Goal: Transaction & Acquisition: Purchase product/service

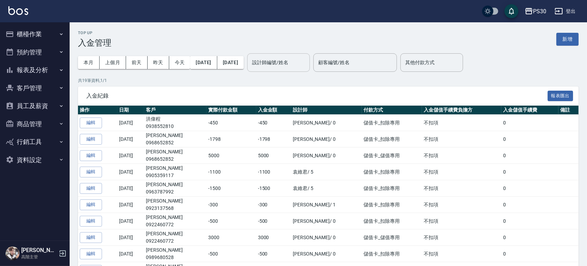
drag, startPoint x: 298, startPoint y: 58, endPoint x: 305, endPoint y: 58, distance: 7.3
click at [298, 58] on div "設計師編號/姓名 設計師編號/姓名" at bounding box center [278, 62] width 63 height 18
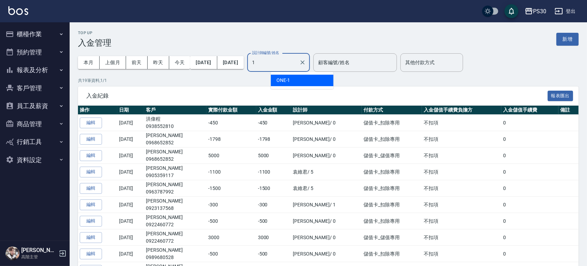
type input "ONE-1"
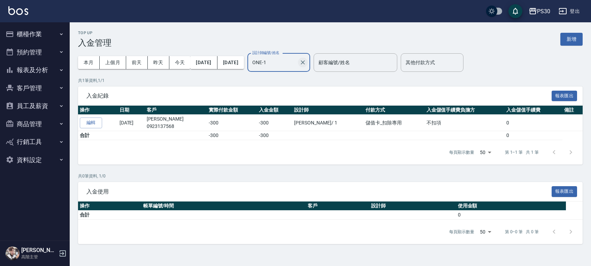
click at [306, 61] on icon "Clear" at bounding box center [302, 62] width 7 height 7
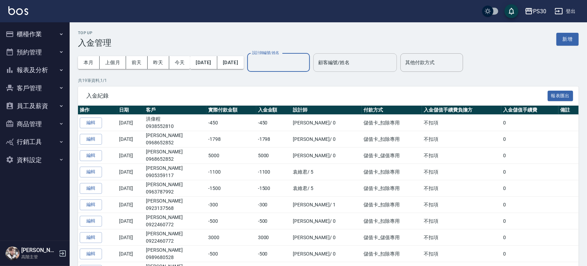
click at [358, 61] on input "顧客編號/姓名" at bounding box center [355, 62] width 77 height 12
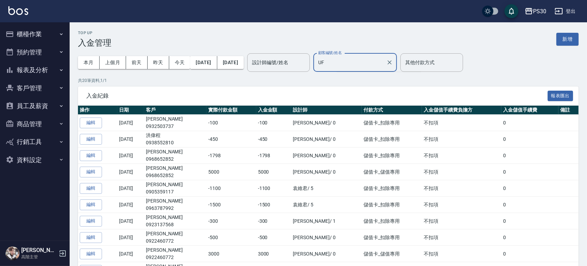
type input "U"
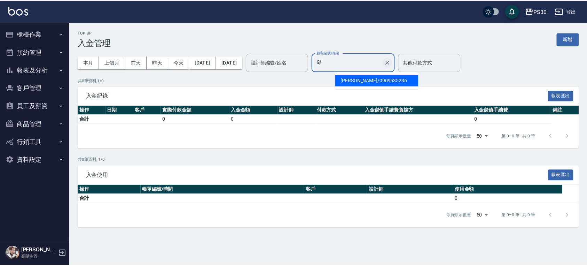
scroll to position [80, 0]
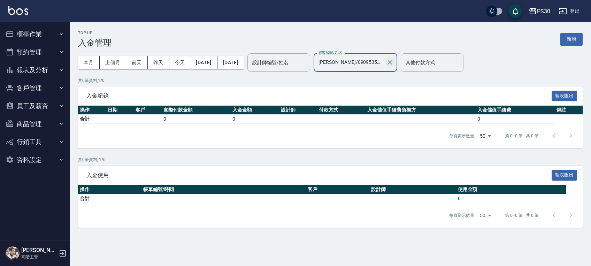
type input "邱岷浩/0909535236"
click at [397, 62] on div "邱岷浩/0909535236 顧客編號/姓名" at bounding box center [356, 62] width 84 height 18
click at [393, 61] on icon "Clear" at bounding box center [389, 62] width 7 height 7
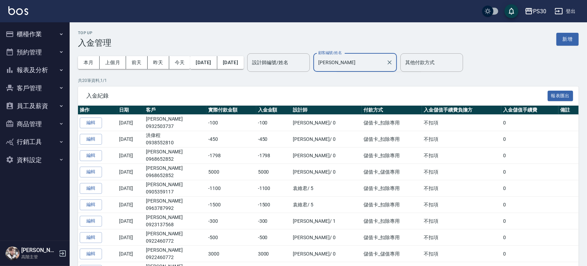
type input "邱正"
click at [44, 125] on button "商品管理" at bounding box center [35, 124] width 64 height 18
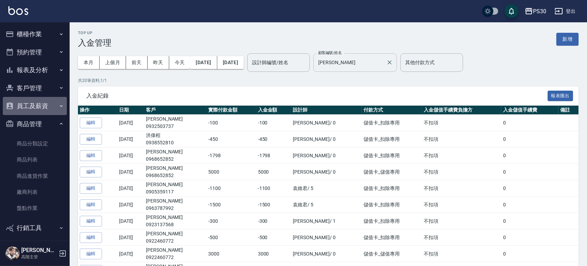
click at [46, 107] on button "員工及薪資" at bounding box center [35, 106] width 64 height 18
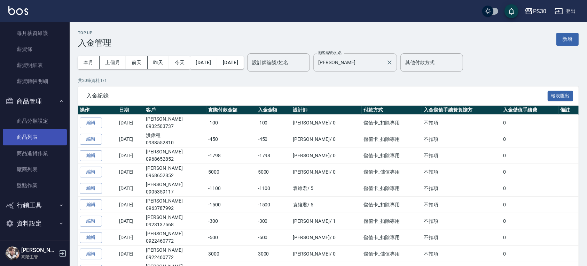
scroll to position [0, 0]
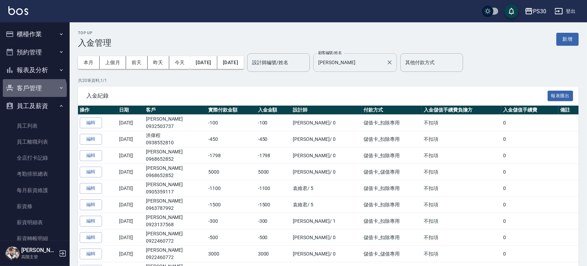
click at [34, 90] on button "客戶管理" at bounding box center [35, 88] width 64 height 18
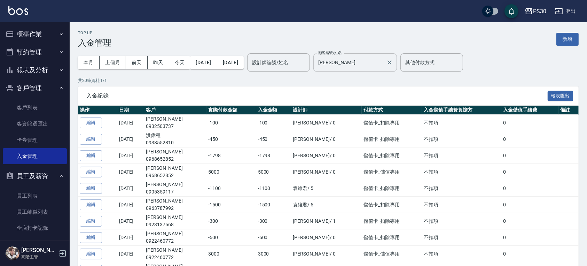
click at [37, 70] on button "報表及分析" at bounding box center [35, 70] width 64 height 18
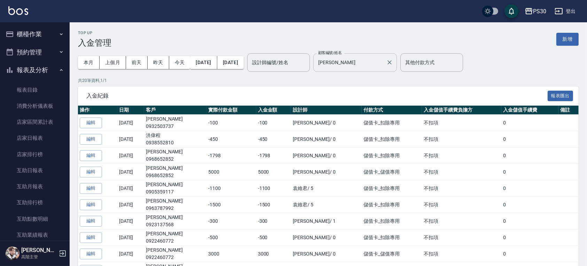
click at [37, 70] on button "報表及分析" at bounding box center [35, 70] width 64 height 18
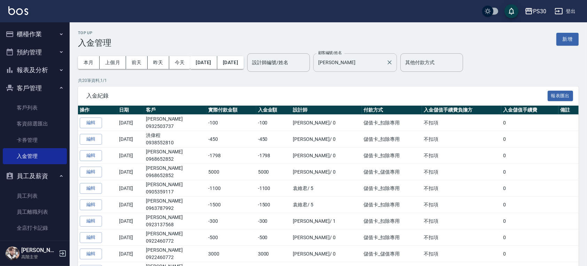
click at [37, 70] on button "報表及分析" at bounding box center [35, 70] width 64 height 18
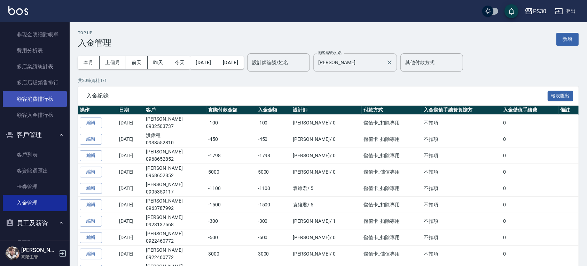
scroll to position [650, 0]
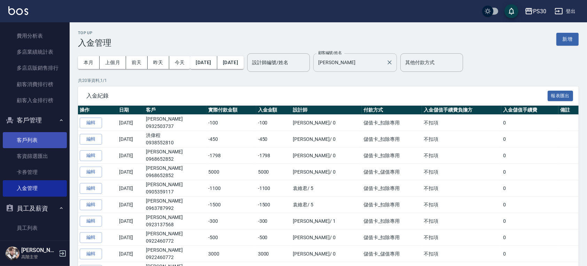
click at [42, 141] on link "客戶列表" at bounding box center [35, 140] width 64 height 16
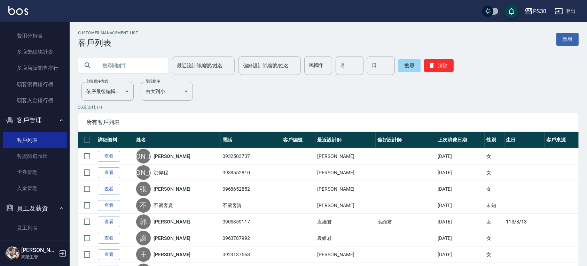
click at [211, 64] on input "最近設計師編號/姓名" at bounding box center [203, 66] width 56 height 12
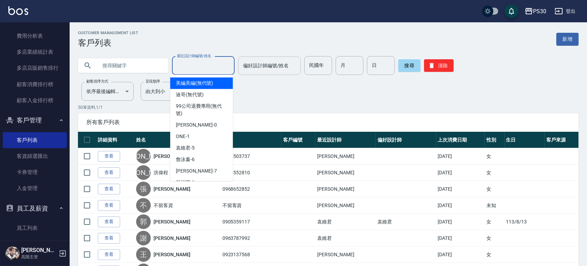
click at [245, 61] on input "偏好設計師編號/姓名" at bounding box center [269, 66] width 56 height 12
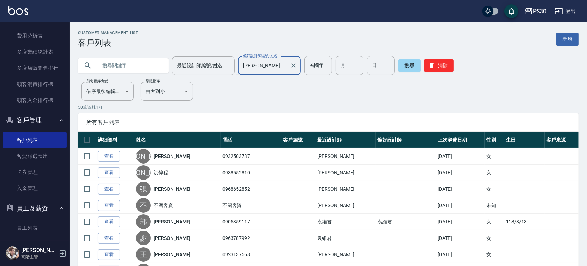
type input "邱正昕"
click at [405, 63] on button "搜尋" at bounding box center [410, 65] width 22 height 13
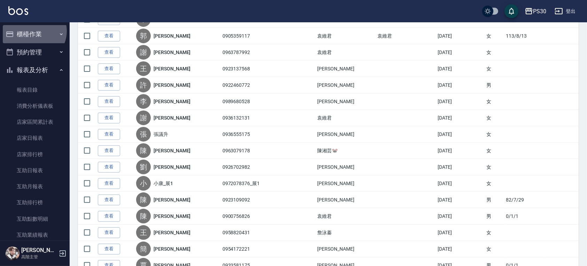
click at [33, 31] on button "櫃檯作業" at bounding box center [35, 34] width 64 height 18
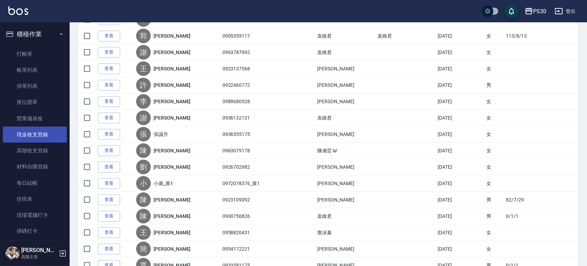
scroll to position [93, 0]
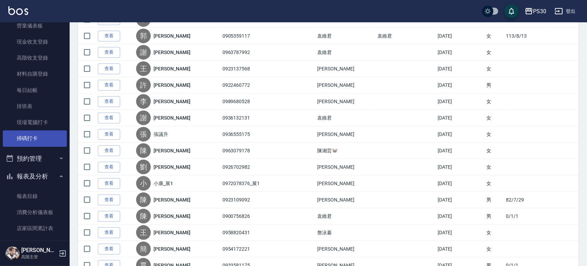
click at [46, 130] on link "掃碼打卡" at bounding box center [35, 138] width 64 height 16
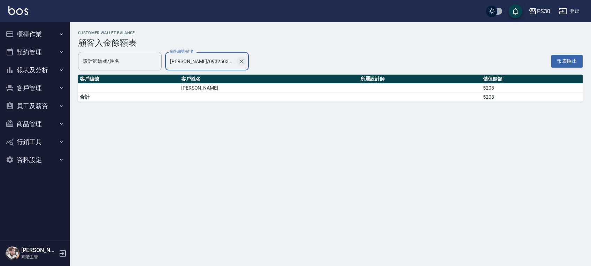
click at [242, 61] on icon "Clear" at bounding box center [241, 61] width 4 height 4
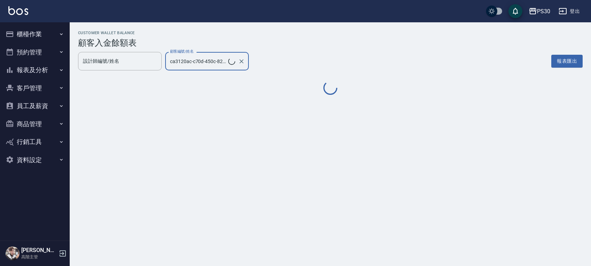
type input "[PERSON_NAME]/0932503737"
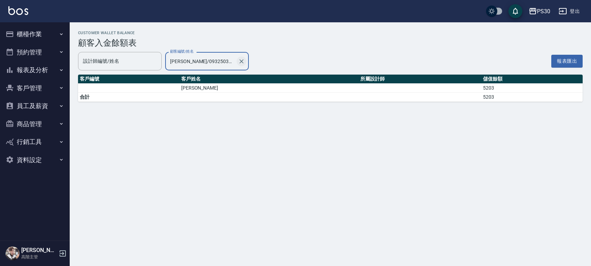
click at [241, 63] on icon "Clear" at bounding box center [241, 61] width 7 height 7
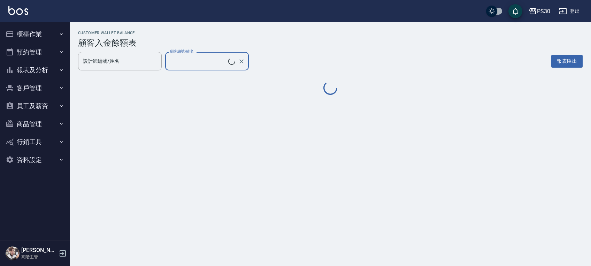
type input "[PERSON_NAME]/0932503737"
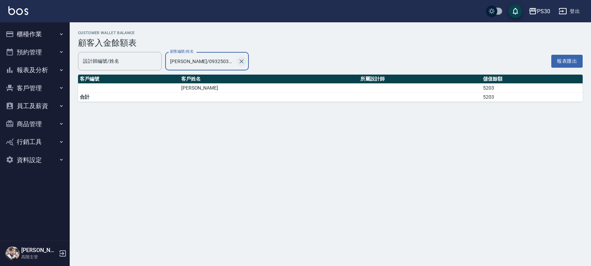
click at [241, 60] on icon "Clear" at bounding box center [241, 61] width 7 height 7
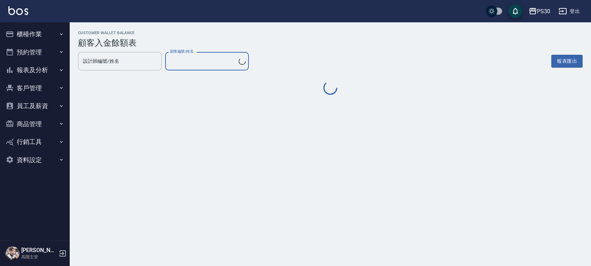
type input "楊竺諠/0932503737"
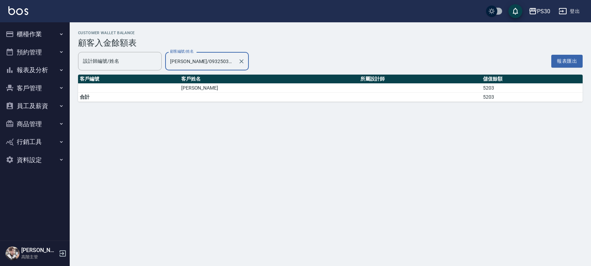
click at [237, 57] on div at bounding box center [241, 61] width 9 height 18
click at [239, 58] on icon "Clear" at bounding box center [241, 61] width 7 height 7
type input "楊竺諠/0932503737"
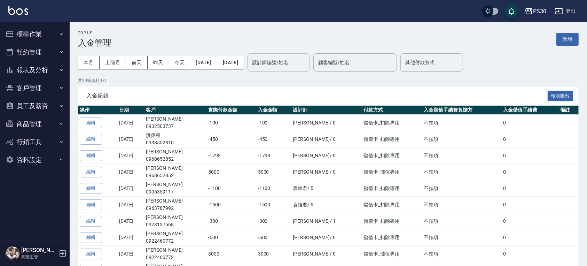
click at [299, 58] on input "設計師編號/姓名" at bounding box center [278, 62] width 56 height 12
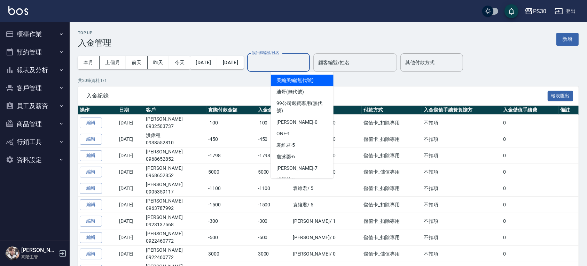
click at [356, 57] on input "顧客編號/姓名" at bounding box center [355, 62] width 77 height 12
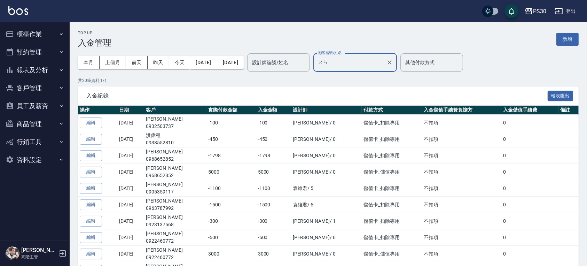
type input "文"
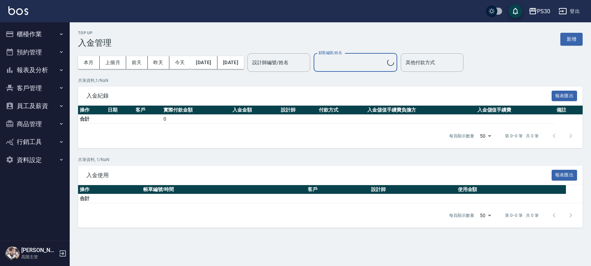
type input "許耀文/0936513015"
click at [348, 60] on input "許耀文/0936513015" at bounding box center [350, 62] width 67 height 12
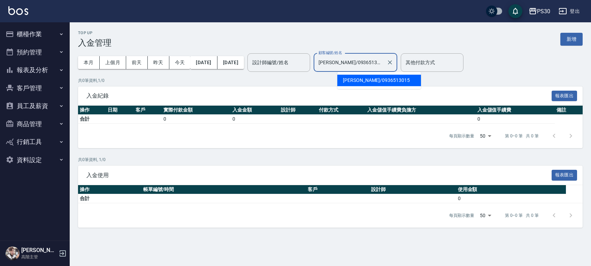
click at [348, 60] on input "許耀文/0936513015" at bounding box center [350, 62] width 67 height 12
click at [567, 37] on button "新增" at bounding box center [571, 39] width 22 height 13
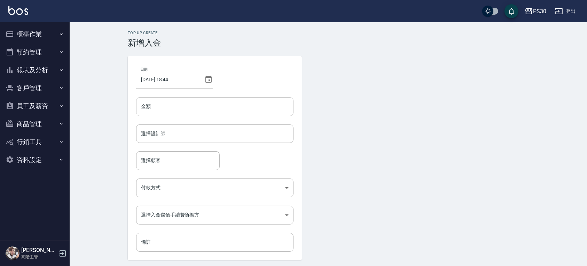
click at [170, 103] on input "金額" at bounding box center [214, 106] width 157 height 19
type input "-500"
click at [173, 136] on input "選擇設計師" at bounding box center [214, 133] width 151 height 12
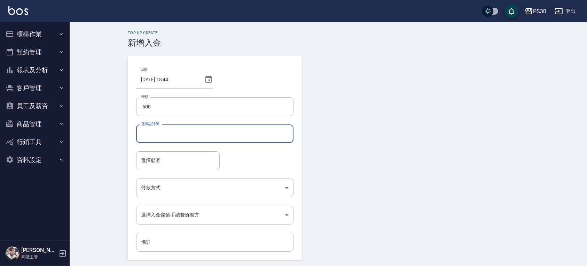
click at [173, 136] on input "選擇設計師" at bounding box center [214, 133] width 151 height 12
click at [182, 136] on input "選擇設計師" at bounding box center [214, 133] width 151 height 12
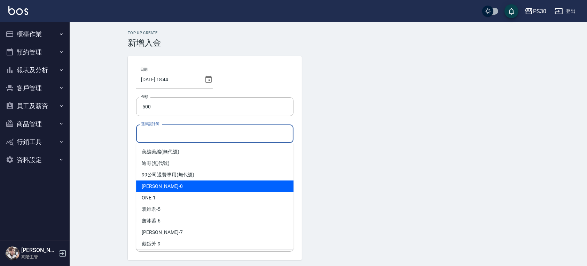
click at [171, 191] on div "廖金城 -0" at bounding box center [214, 185] width 157 height 11
type input "[PERSON_NAME]-0"
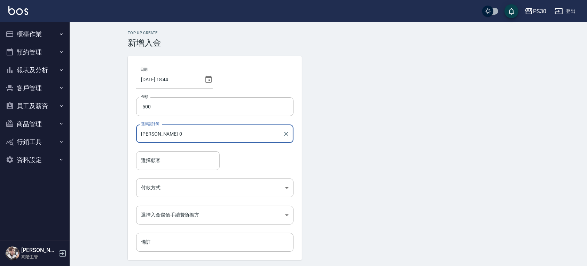
click at [171, 168] on div "選擇顧客" at bounding box center [178, 160] width 84 height 18
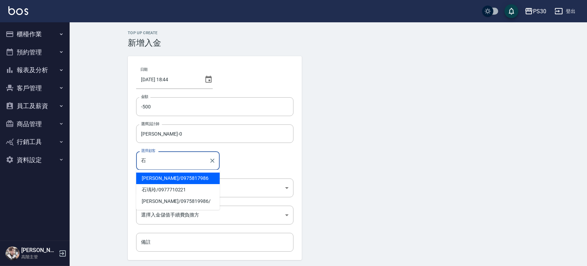
click at [162, 178] on span "石容綾 / 0975817986" at bounding box center [178, 177] width 84 height 11
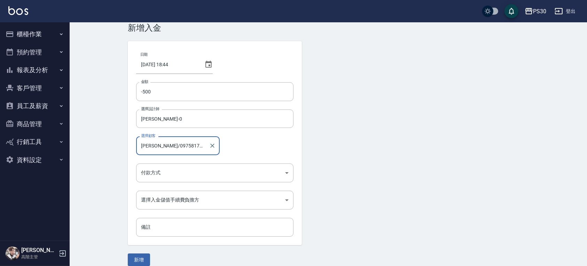
scroll to position [23, 0]
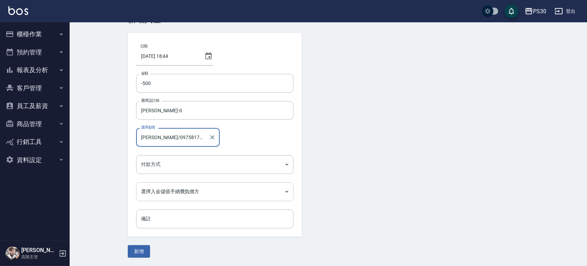
type input "石容綾/0975817986"
click at [184, 191] on body "PS30 登出 櫃檯作業 打帳單 帳單列表 掛單列表 座位開單 營業儀表板 現金收支登錄 高階收支登錄 材料自購登錄 每日結帳 排班表 現場電腦打卡 掃碼打卡…" at bounding box center [295, 121] width 591 height 289
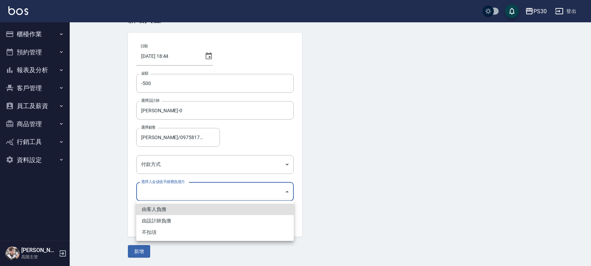
click at [168, 235] on li "不扣項" at bounding box center [214, 231] width 157 height 11
type input "WITHOUTHANDLINGFEE"
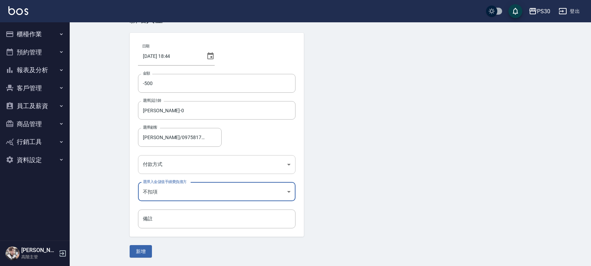
click at [176, 164] on body "PS30 登出 櫃檯作業 打帳單 帳單列表 掛單列表 座位開單 營業儀表板 現金收支登錄 高階收支登錄 材料自購登錄 每日結帳 排班表 現場電腦打卡 掃碼打卡…" at bounding box center [295, 121] width 591 height 289
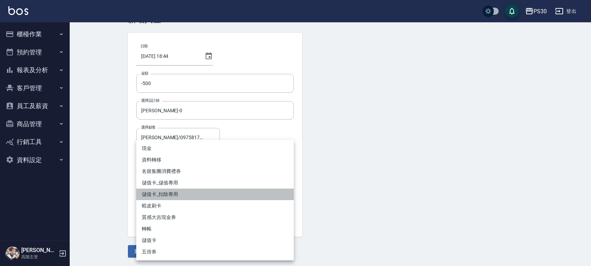
click at [184, 194] on li "儲值卡_扣除專用" at bounding box center [214, 193] width 157 height 11
type input "儲值卡_扣除專用"
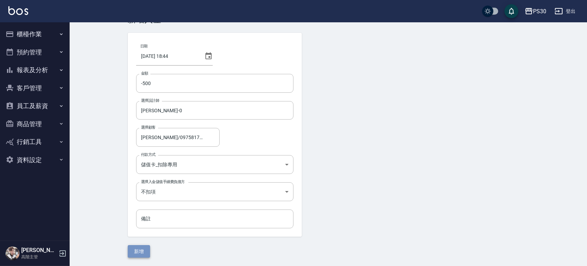
click at [145, 250] on button "新增" at bounding box center [139, 251] width 22 height 13
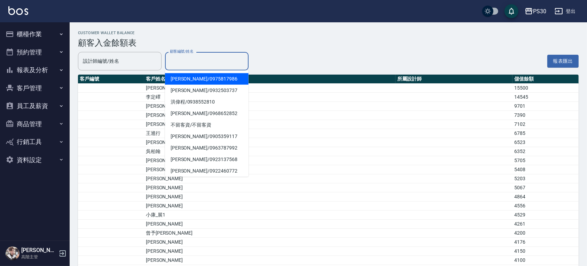
click at [193, 63] on input "顧客編號/姓名" at bounding box center [206, 61] width 77 height 12
click at [197, 78] on span "石容綾 / 0975817986" at bounding box center [207, 78] width 84 height 11
type input "石容綾/0975817986"
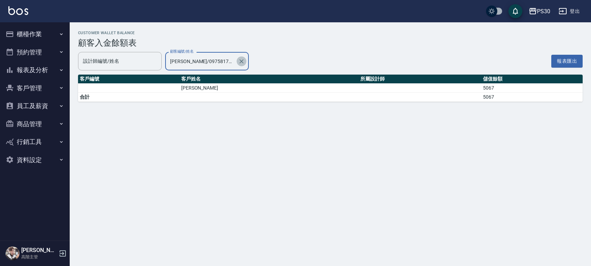
click at [241, 63] on icon "Clear" at bounding box center [241, 61] width 7 height 7
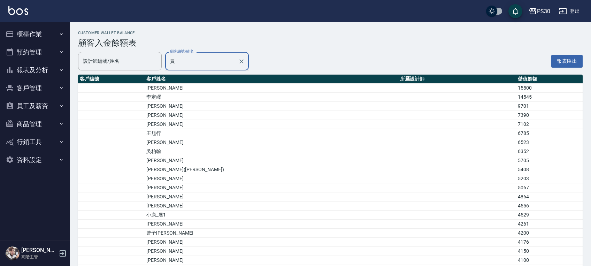
type input "賈斯汀/0933581175/"
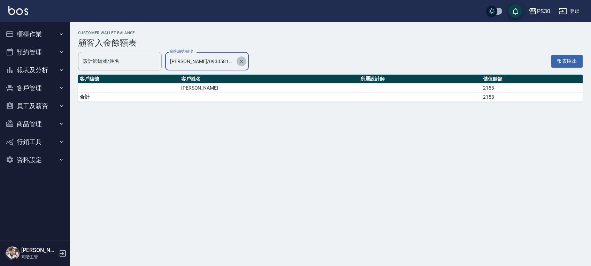
click at [245, 61] on button "Clear" at bounding box center [242, 61] width 10 height 10
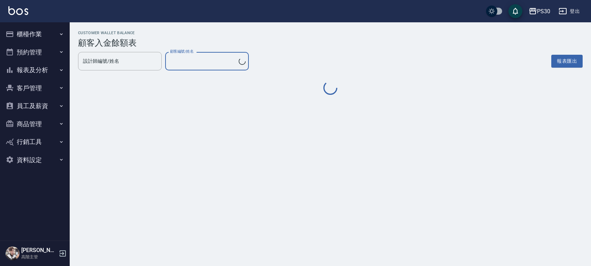
type input "石容綾/0975817986"
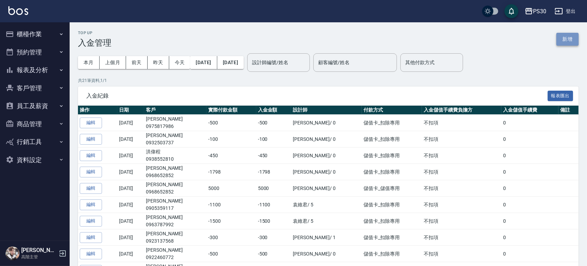
click at [566, 38] on button "新增" at bounding box center [568, 39] width 22 height 13
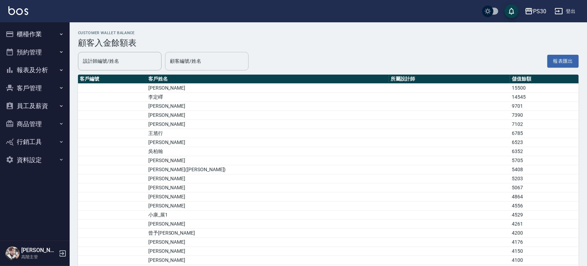
click at [190, 62] on input "顧客編號/姓名" at bounding box center [206, 61] width 77 height 12
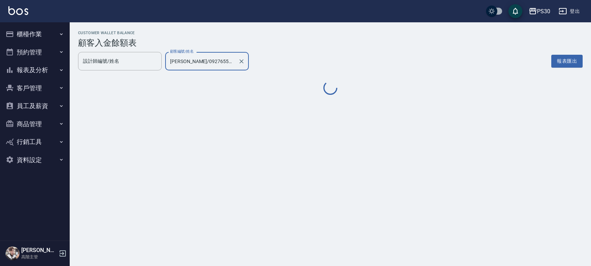
type input "[PERSON_NAME]/0927655618"
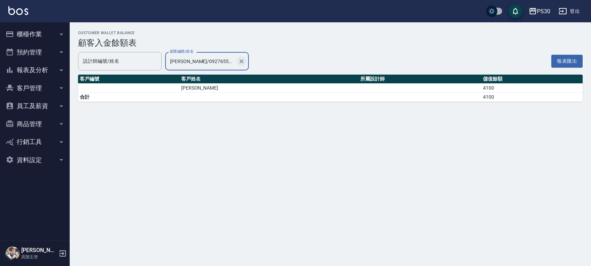
click at [243, 60] on icon "Clear" at bounding box center [241, 61] width 7 height 7
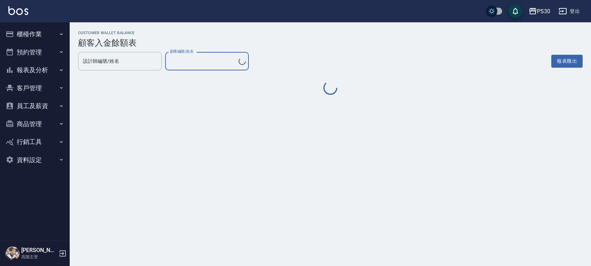
type input "石容綾/0975817986"
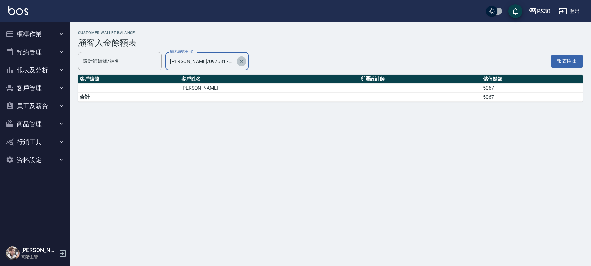
click at [243, 63] on icon "Clear" at bounding box center [241, 61] width 7 height 7
type input "石容綾/0975817986"
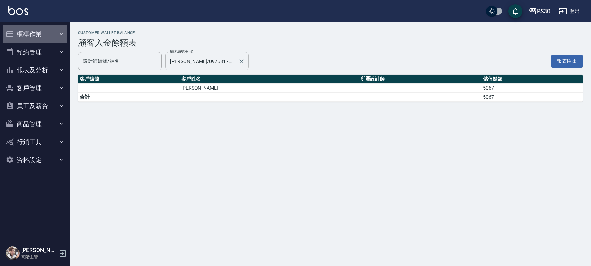
click at [45, 39] on button "櫃檯作業" at bounding box center [35, 34] width 64 height 18
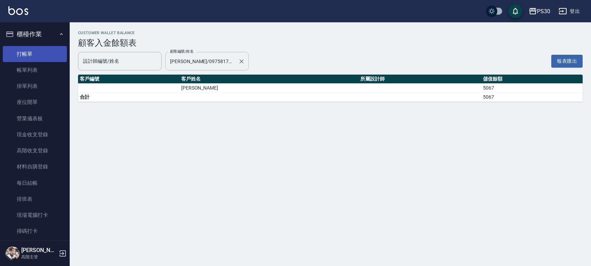
click at [36, 57] on link "打帳單" at bounding box center [35, 54] width 64 height 16
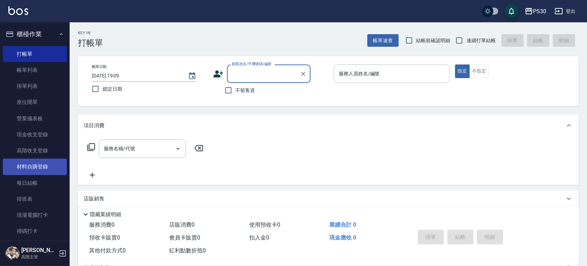
scroll to position [136, 0]
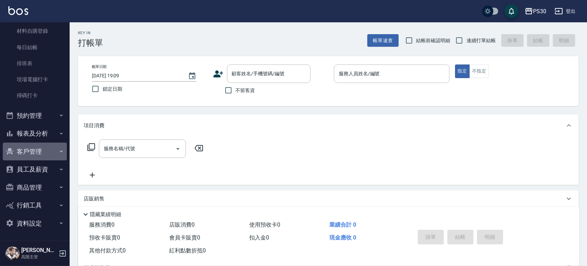
click at [42, 150] on button "客戶管理" at bounding box center [35, 151] width 64 height 18
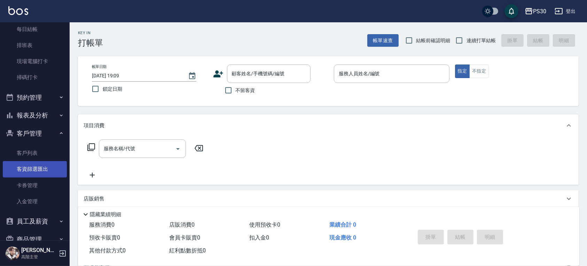
scroll to position [182, 0]
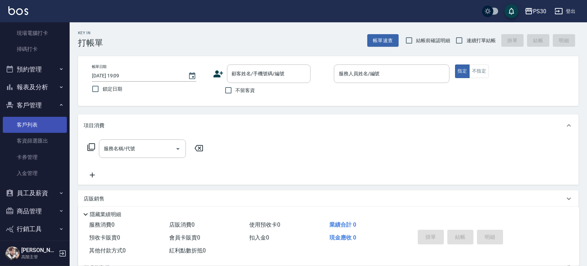
click at [25, 128] on link "客戶列表" at bounding box center [35, 125] width 64 height 16
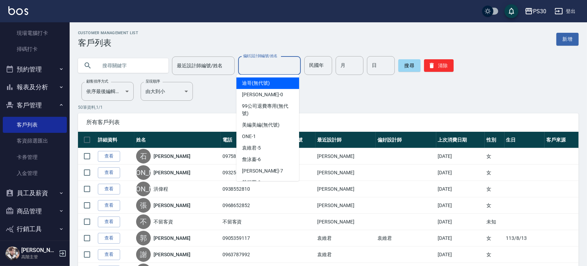
click at [249, 70] on input "偏好設計師編號/姓名" at bounding box center [269, 66] width 56 height 12
click at [141, 69] on input "text" at bounding box center [130, 65] width 65 height 19
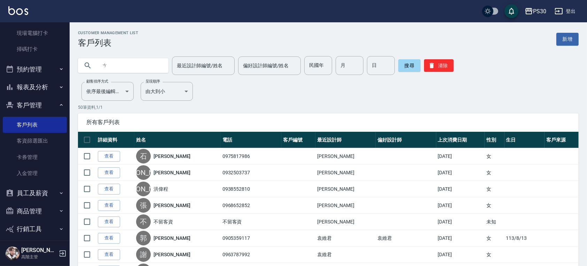
type input "ㄓ"
type input "慈"
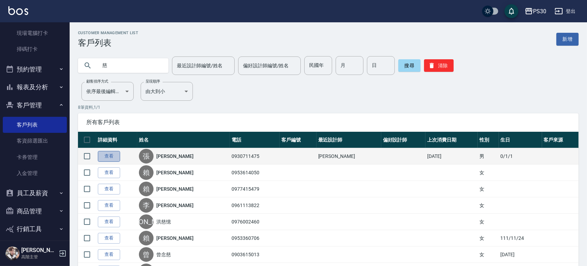
click at [106, 153] on link "查看" at bounding box center [109, 156] width 22 height 11
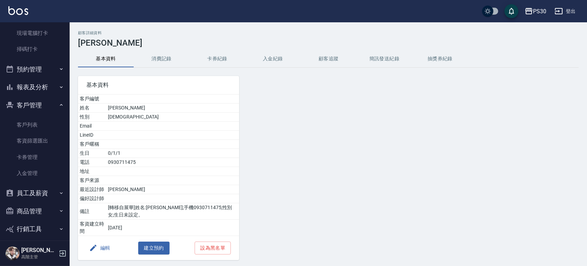
click at [280, 60] on button "入金紀錄" at bounding box center [273, 59] width 56 height 17
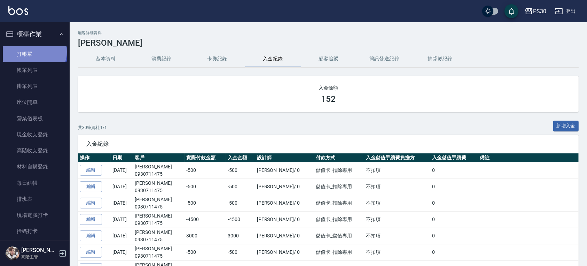
click at [34, 52] on link "打帳單" at bounding box center [35, 54] width 64 height 16
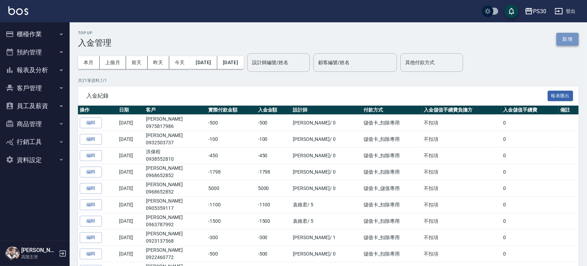
click at [566, 42] on button "新增" at bounding box center [568, 39] width 22 height 13
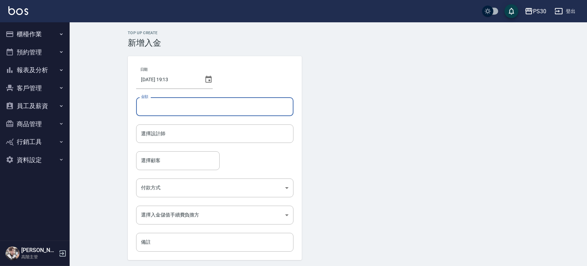
click at [190, 103] on input "金額" at bounding box center [214, 106] width 157 height 19
type input "-4"
type input "3200"
click at [141, 106] on input "3200" at bounding box center [214, 106] width 157 height 19
click at [159, 102] on input "3200" at bounding box center [214, 106] width 157 height 19
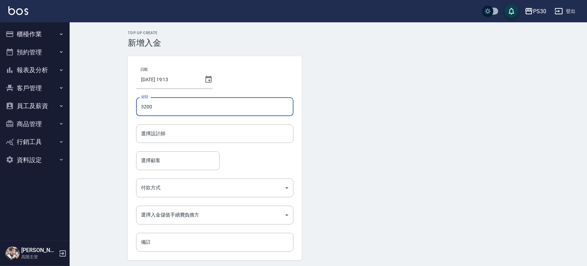
click at [159, 102] on input "3200" at bounding box center [214, 106] width 157 height 19
click at [160, 101] on input "3200" at bounding box center [214, 106] width 157 height 19
type input "-3500"
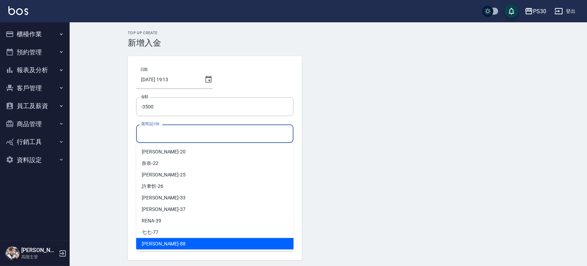
scroll to position [3, 0]
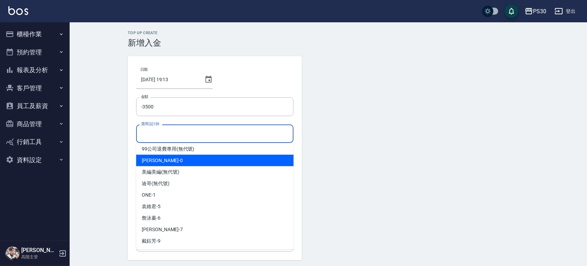
type input "[PERSON_NAME]-0"
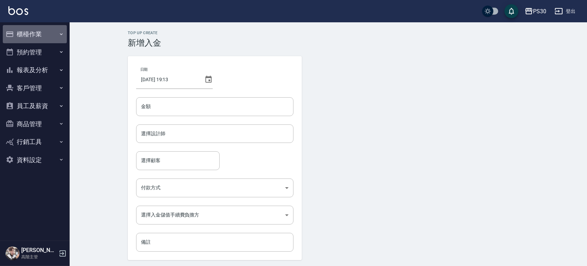
click at [25, 37] on button "櫃檯作業" at bounding box center [35, 34] width 64 height 18
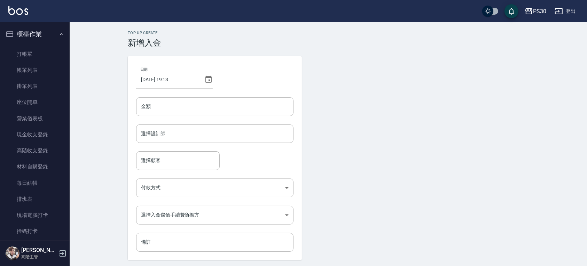
click at [25, 34] on button "櫃檯作業" at bounding box center [35, 34] width 64 height 18
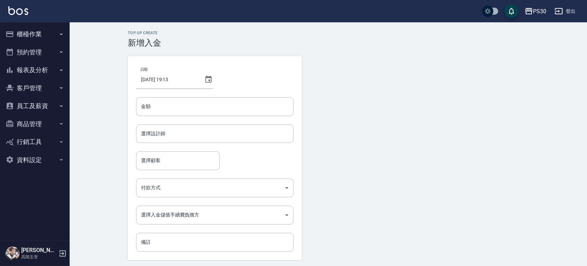
click at [53, 102] on button "員工及薪資" at bounding box center [35, 106] width 64 height 18
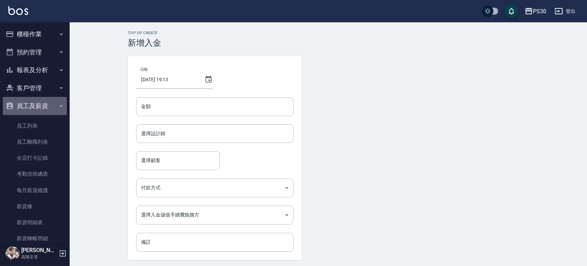
click at [53, 103] on button "員工及薪資" at bounding box center [35, 106] width 64 height 18
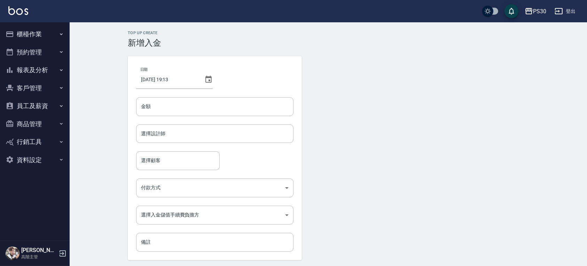
click at [42, 117] on button "商品管理" at bounding box center [35, 124] width 64 height 18
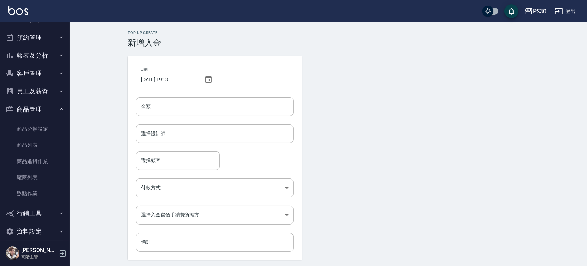
scroll to position [23, 0]
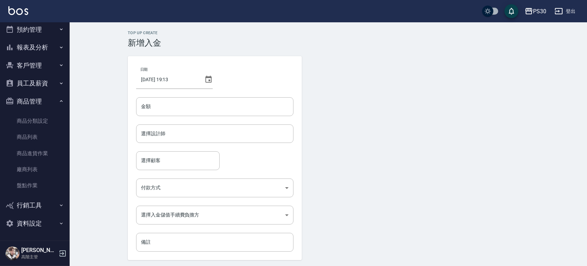
drag, startPoint x: 31, startPoint y: 211, endPoint x: 32, endPoint y: 208, distance: 3.6
click at [31, 211] on button "行銷工具" at bounding box center [35, 205] width 64 height 18
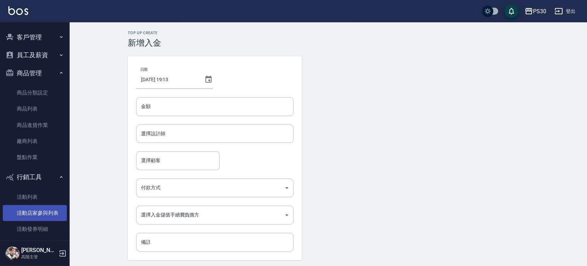
scroll to position [77, 0]
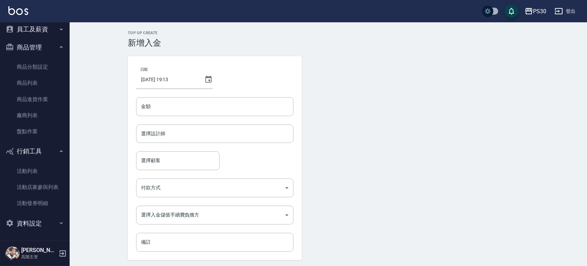
click at [26, 156] on button "行銷工具" at bounding box center [35, 151] width 64 height 18
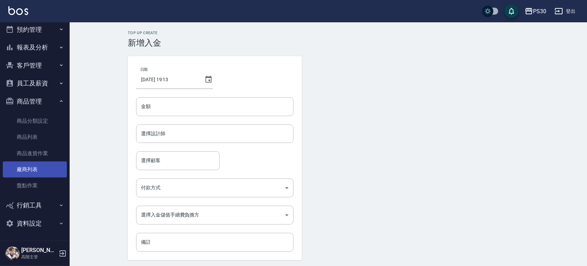
scroll to position [23, 0]
click at [29, 70] on button "客戶管理" at bounding box center [35, 65] width 64 height 18
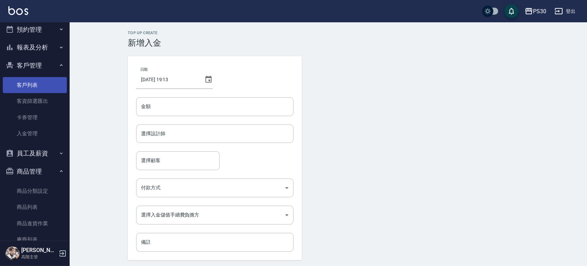
click at [42, 90] on link "客戶列表" at bounding box center [35, 85] width 64 height 16
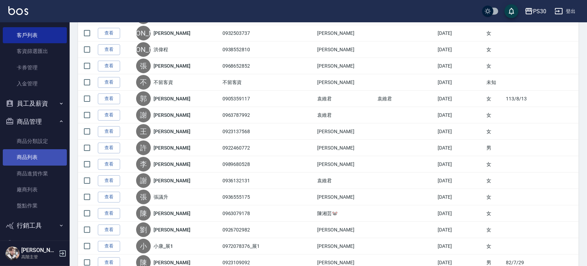
scroll to position [93, 0]
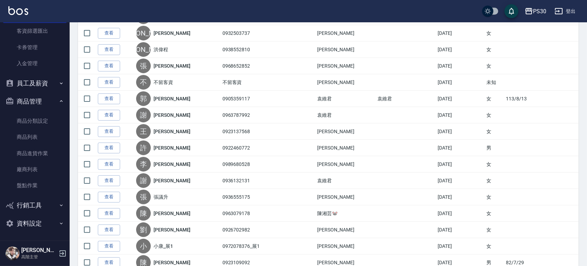
click at [44, 204] on button "行銷工具" at bounding box center [35, 205] width 64 height 18
click at [52, 133] on link "商品列表" at bounding box center [35, 137] width 64 height 16
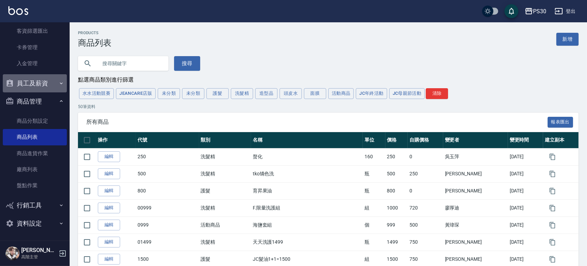
click at [44, 86] on button "員工及薪資" at bounding box center [35, 83] width 64 height 18
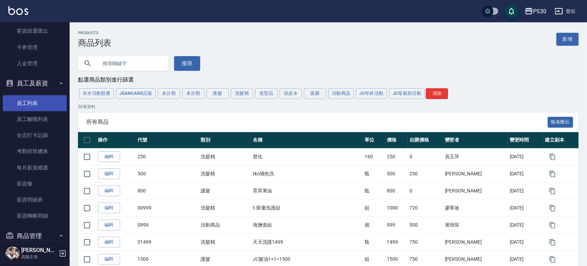
click at [33, 107] on link "員工列表" at bounding box center [35, 103] width 64 height 16
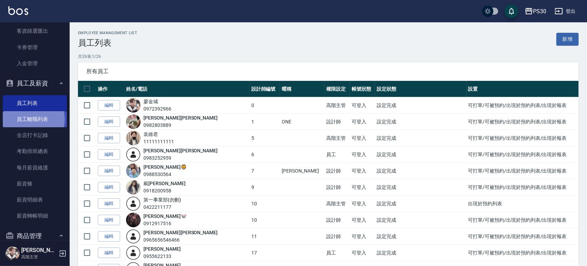
click at [31, 119] on link "員工離職列表" at bounding box center [35, 119] width 64 height 16
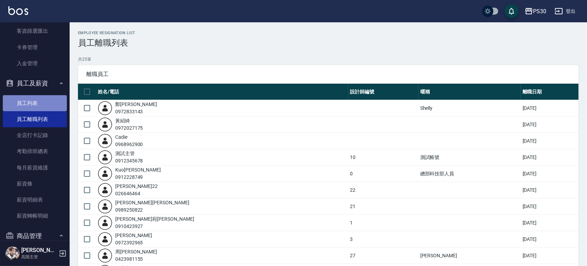
click at [37, 102] on link "員工列表" at bounding box center [35, 103] width 64 height 16
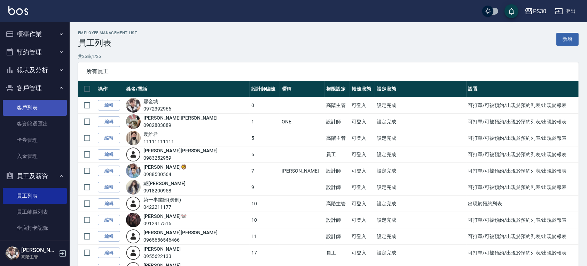
click at [41, 110] on link "客戶列表" at bounding box center [35, 108] width 64 height 16
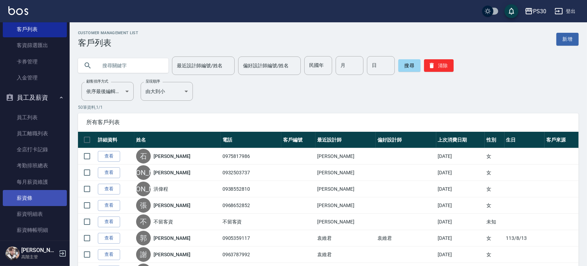
scroll to position [93, 0]
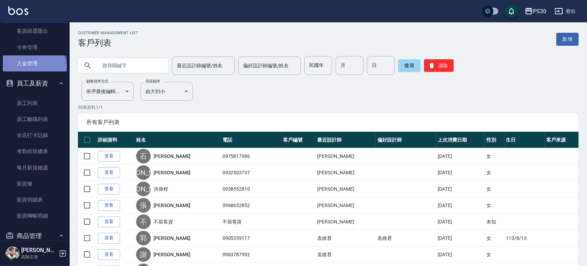
click at [33, 68] on link "入金管理" at bounding box center [35, 63] width 64 height 16
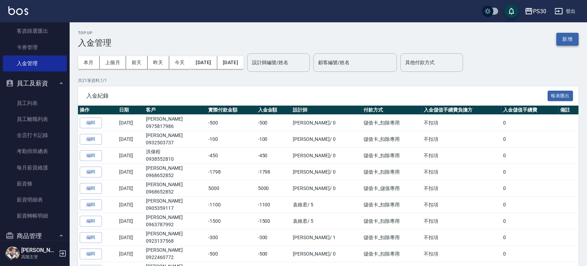
click at [574, 42] on button "新增" at bounding box center [568, 39] width 22 height 13
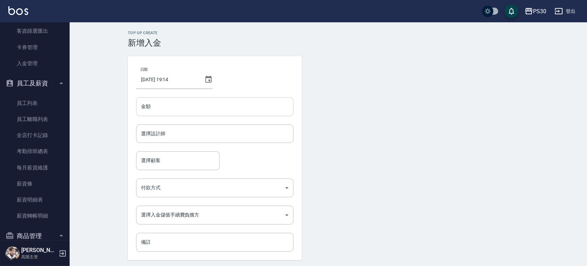
click at [201, 97] on input "金額" at bounding box center [214, 106] width 157 height 19
type input "-6"
type input "-3500"
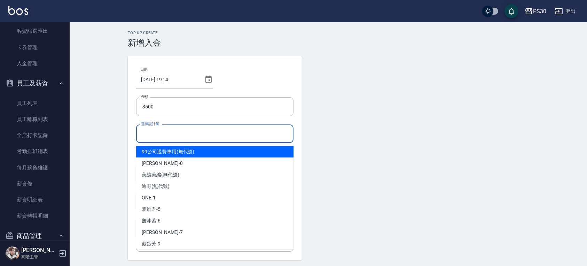
drag, startPoint x: 165, startPoint y: 129, endPoint x: 162, endPoint y: 136, distance: 7.7
click at [165, 129] on input "選擇設計師" at bounding box center [214, 133] width 151 height 12
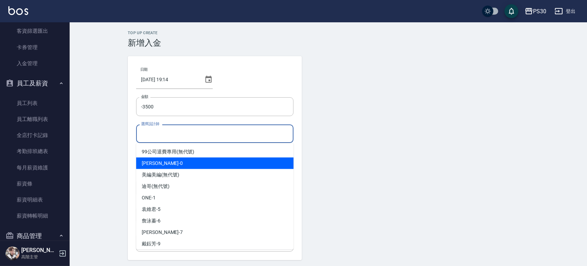
click at [171, 166] on div "廖金城 -0" at bounding box center [214, 162] width 157 height 11
type input "[PERSON_NAME]-0"
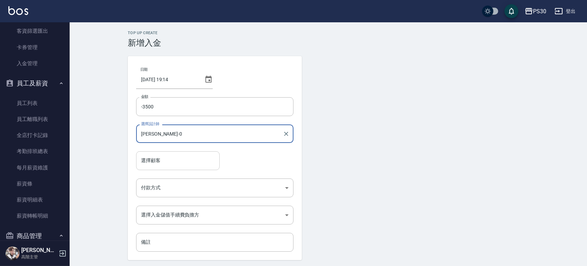
click at [172, 163] on input "選擇顧客" at bounding box center [177, 160] width 77 height 12
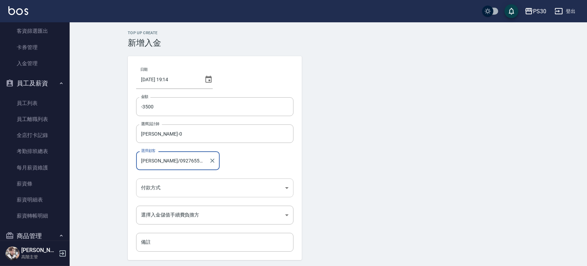
type input "[PERSON_NAME]/0927655618"
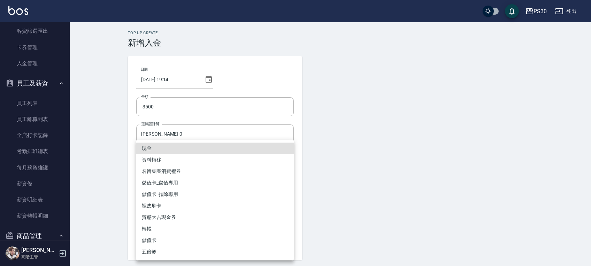
click at [233, 187] on body "PS30 登出 櫃檯作業 打帳單 帳單列表 掛單列表 座位開單 營業儀表板 現金收支登錄 高階收支登錄 材料自購登錄 每日結帳 排班表 現場電腦打卡 掃碼打卡…" at bounding box center [295, 144] width 591 height 289
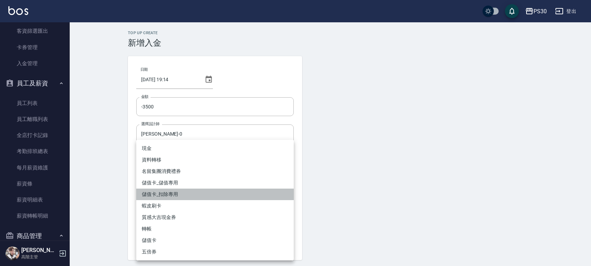
click at [208, 192] on li "儲值卡_扣除專用" at bounding box center [214, 193] width 157 height 11
type input "儲值卡_扣除專用"
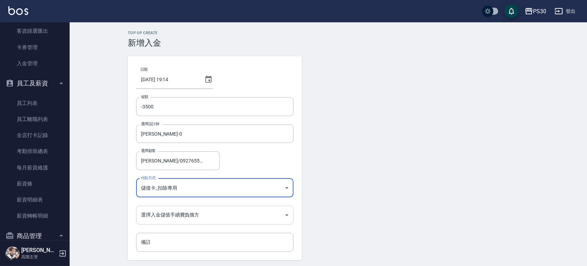
click at [190, 218] on body "PS30 登出 櫃檯作業 打帳單 帳單列表 掛單列表 座位開單 營業儀表板 現金收支登錄 高階收支登錄 材料自購登錄 每日結帳 排班表 現場電腦打卡 掃碼打卡…" at bounding box center [293, 144] width 587 height 289
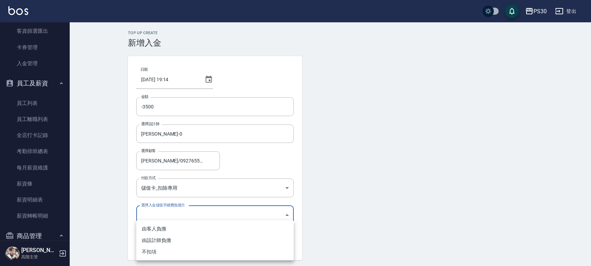
click at [156, 247] on li "不扣項" at bounding box center [214, 251] width 157 height 11
type input "WITHOUTHANDLINGFEE"
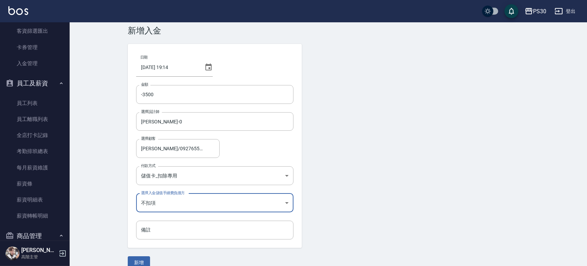
scroll to position [23, 0]
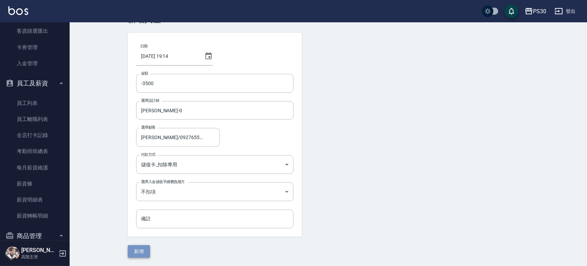
click at [138, 251] on button "新增" at bounding box center [139, 251] width 22 height 13
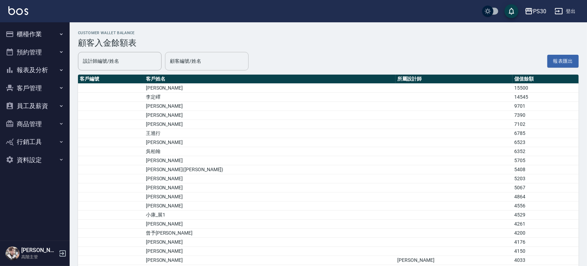
click at [211, 63] on input "顧客編號/姓名" at bounding box center [206, 61] width 77 height 12
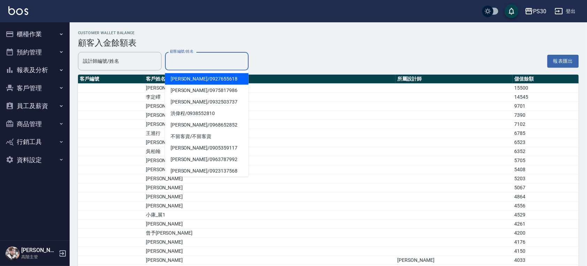
click at [192, 80] on span "[PERSON_NAME]/ 0927655618" at bounding box center [207, 78] width 84 height 11
type input "[PERSON_NAME]/0927655618"
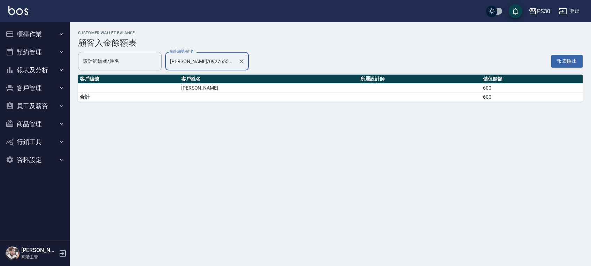
click at [31, 37] on button "櫃檯作業" at bounding box center [35, 34] width 64 height 18
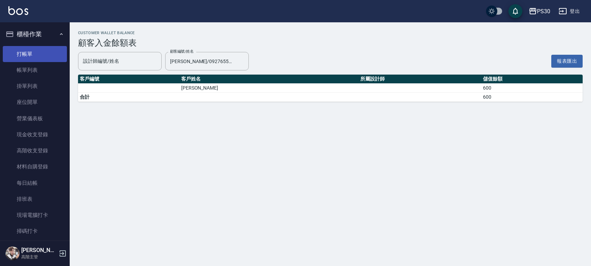
click at [32, 60] on link "打帳單" at bounding box center [35, 54] width 64 height 16
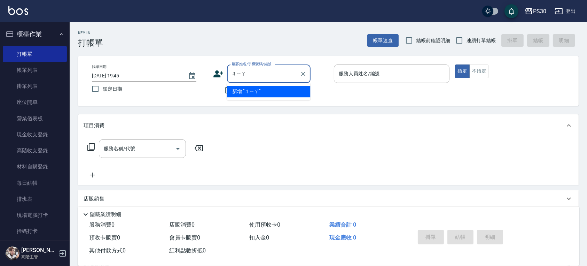
type input "賈"
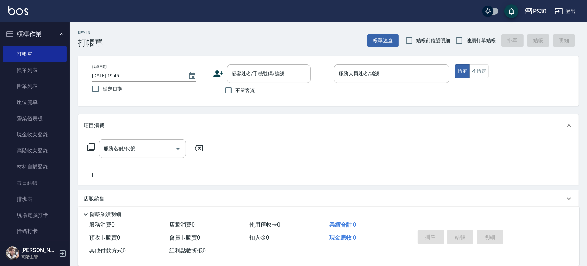
click at [319, 91] on div "顧客姓名/手機號碼/編號 顧客姓名/手機號碼/編號 不留客資" at bounding box center [271, 80] width 116 height 33
click at [281, 69] on input "顧客姓名/手機號碼/編號" at bounding box center [263, 74] width 67 height 12
click at [293, 56] on div "帳單日期 [DATE] 19:45 鎖定日期 顧客姓名/手機號碼/編號 顧客姓名/手機號碼/編號 不留客資 服務人員姓名/編號 服務人員姓名/編號 指定 不指定" at bounding box center [328, 81] width 501 height 50
click at [456, 37] on input "連續打單結帳" at bounding box center [459, 40] width 15 height 15
checkbox input "true"
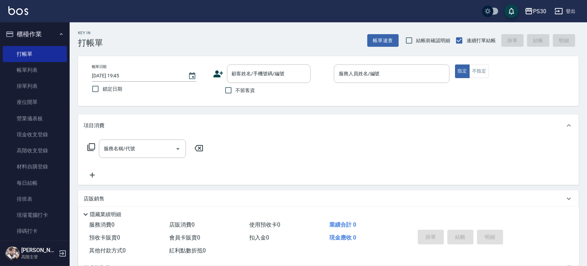
click at [115, 86] on span "鎖定日期" at bounding box center [113, 88] width 20 height 7
click at [103, 86] on input "鎖定日期" at bounding box center [95, 89] width 15 height 15
checkbox input "true"
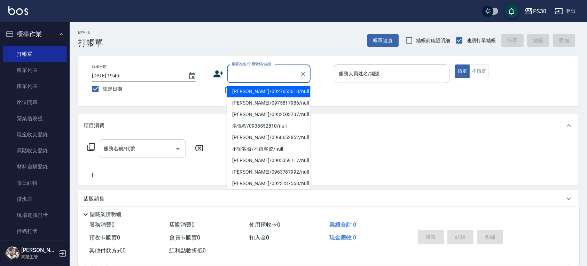
click at [265, 76] on input "顧客姓名/手機號碼/編號" at bounding box center [263, 74] width 67 height 12
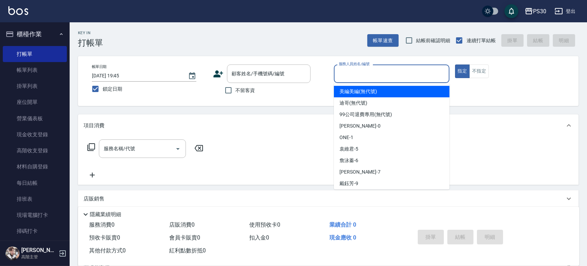
click at [409, 69] on input "服務人員姓名/編號" at bounding box center [391, 74] width 109 height 12
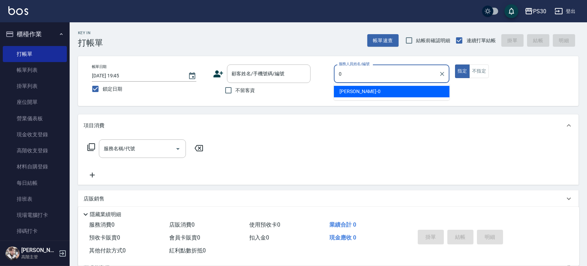
type input "[PERSON_NAME]-0"
type button "true"
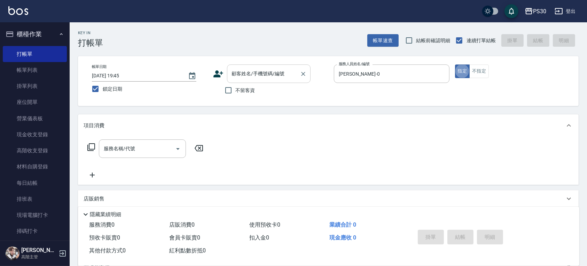
click at [278, 73] on input "顧客姓名/手機號碼/編號" at bounding box center [263, 74] width 67 height 12
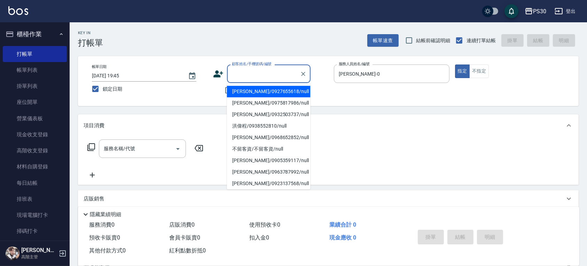
click at [296, 55] on div "Key In 打帳單 帳單速查 結帳前確認明細 連續打單結帳 掛單 結帳 明細 帳單日期 [DATE] 19:45 鎖定日期 顧客姓名/手機號碼/編號 顧客姓…" at bounding box center [329, 180] width 518 height 317
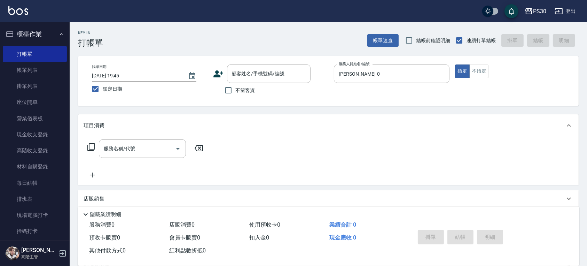
click at [247, 89] on span "不留客資" at bounding box center [246, 90] width 20 height 7
click at [236, 89] on input "不留客資" at bounding box center [228, 90] width 15 height 15
checkbox input "true"
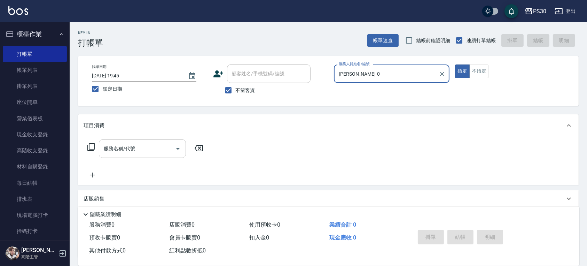
click at [118, 150] on div "服務名稱/代號 服務名稱/代號" at bounding box center [142, 148] width 87 height 18
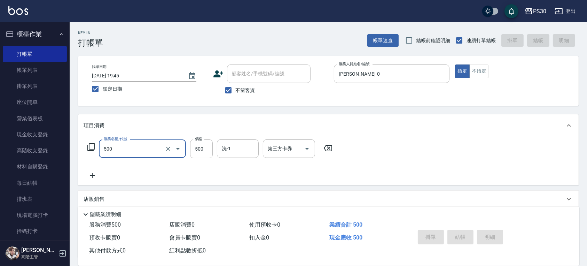
type input "500"
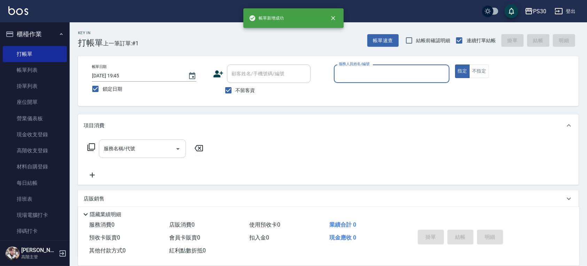
click at [455, 64] on button "指定" at bounding box center [462, 71] width 15 height 14
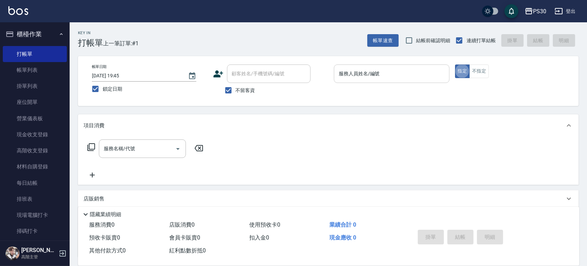
click at [363, 66] on div "服務人員姓名/編號" at bounding box center [392, 73] width 116 height 18
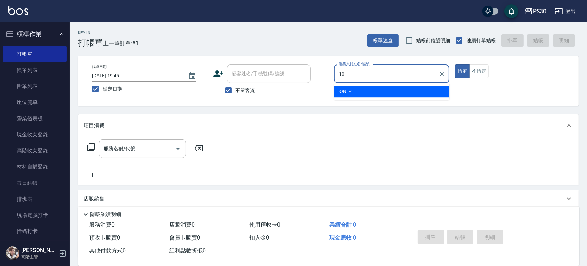
type input "[PERSON_NAME]🐭-10"
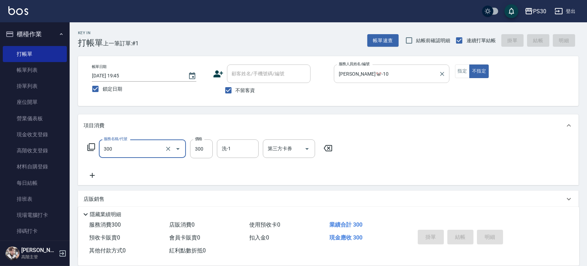
type input "300"
type input "1"
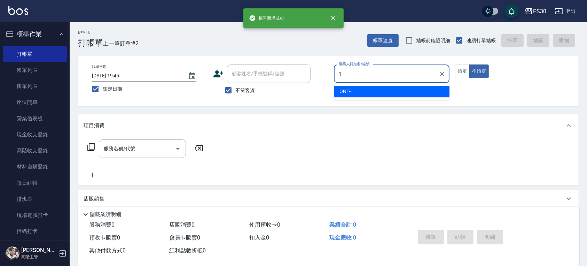
type input "ONE-1"
type button "false"
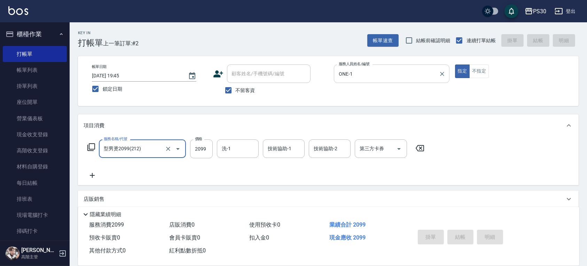
type input "型男燙2099(212)"
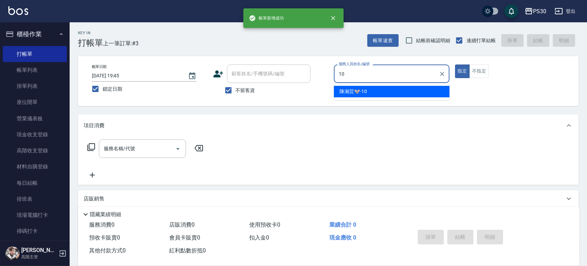
type input "[PERSON_NAME]🐭-10"
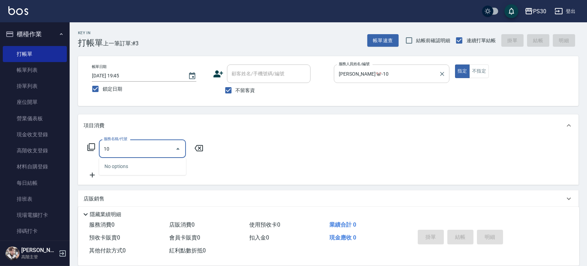
type input "1"
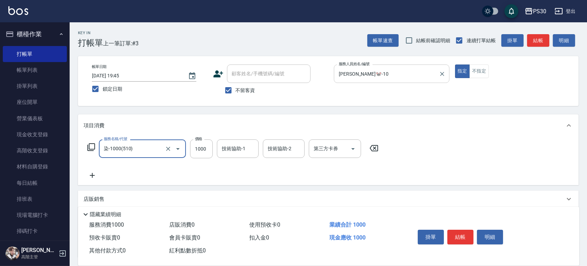
type input "染-1000(510)"
type input "1099"
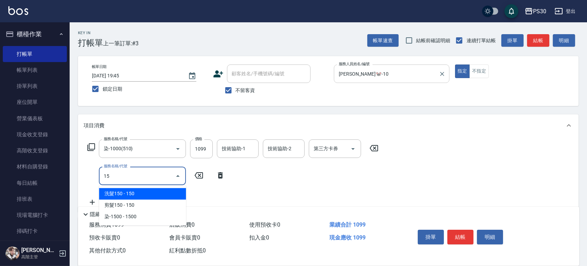
type input "1"
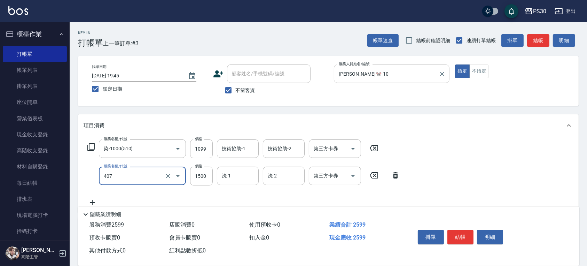
type input "鉑金護髮(407)"
type input "1600"
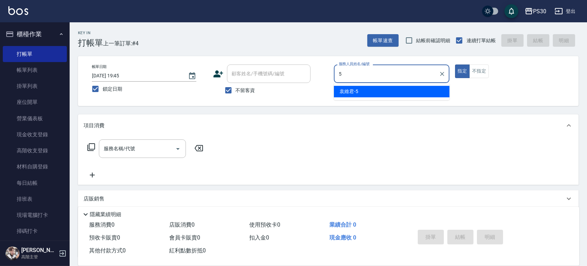
type input "[PERSON_NAME]-5"
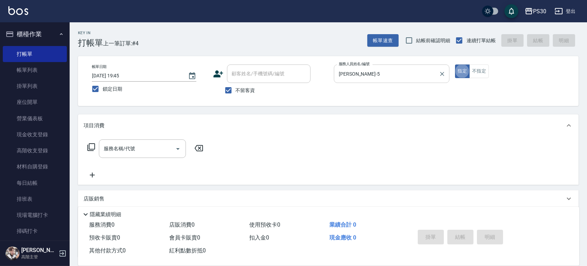
click at [436, 71] on div "[PERSON_NAME]-5 服務人員姓名/編號" at bounding box center [392, 73] width 116 height 18
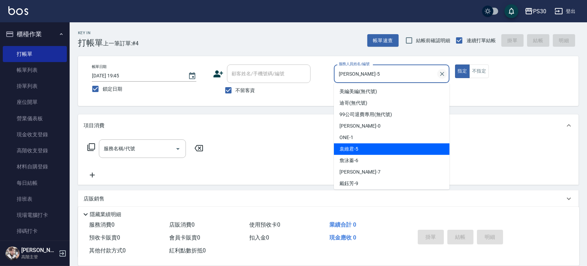
click at [442, 74] on icon "Clear" at bounding box center [442, 74] width 4 height 4
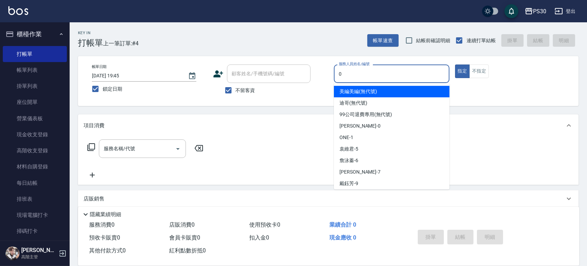
type input "[PERSON_NAME]-0"
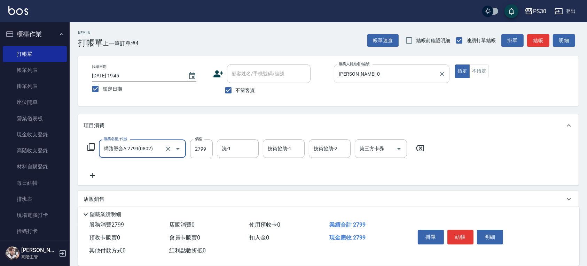
type input "網路燙套A 2799(0802)"
type input "2799"
click at [227, 148] on input "洗-1" at bounding box center [238, 148] width 36 height 12
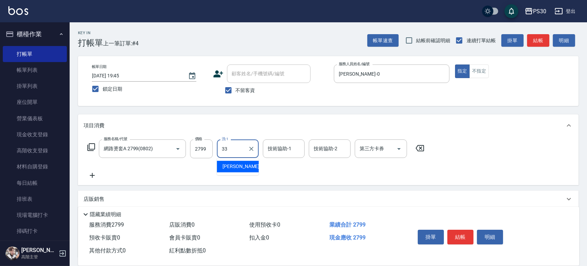
type input "[PERSON_NAME]-33"
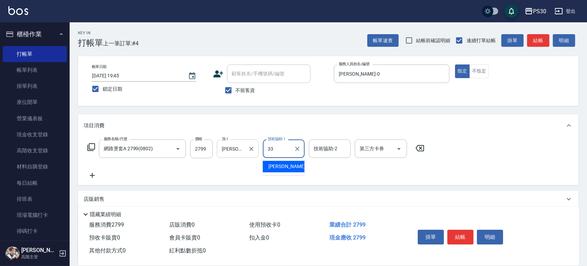
type input "[PERSON_NAME]-33"
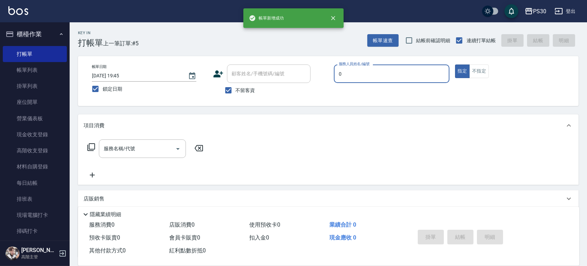
type input "[PERSON_NAME]-0"
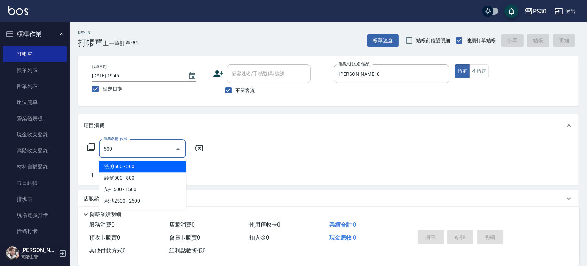
type input "洗剪500(500)"
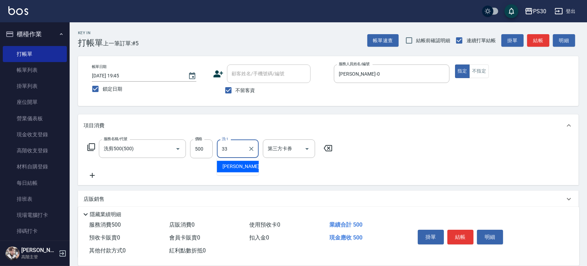
type input "[PERSON_NAME]-33"
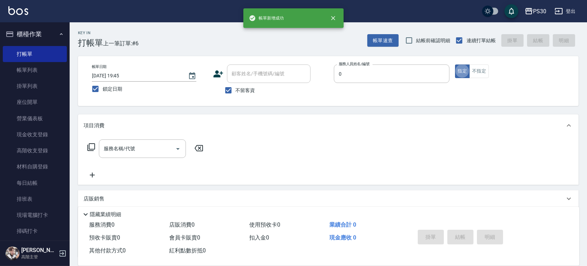
type input "[PERSON_NAME]-0"
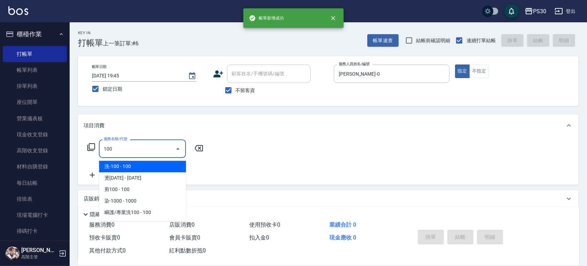
type input "洗-100(110)"
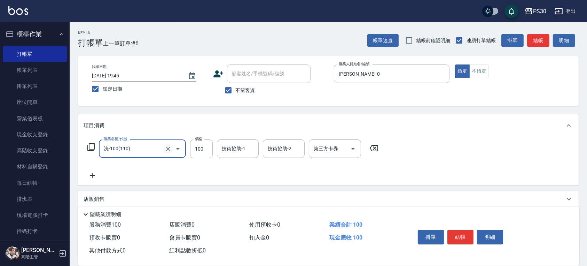
click at [165, 145] on icon "Clear" at bounding box center [168, 148] width 7 height 7
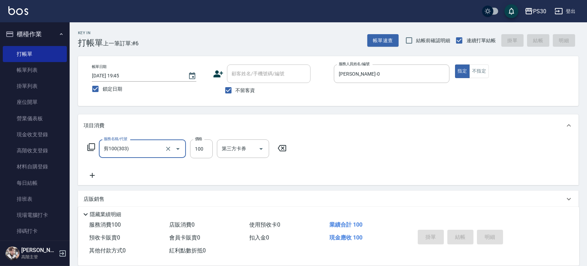
type input "剪100(303)"
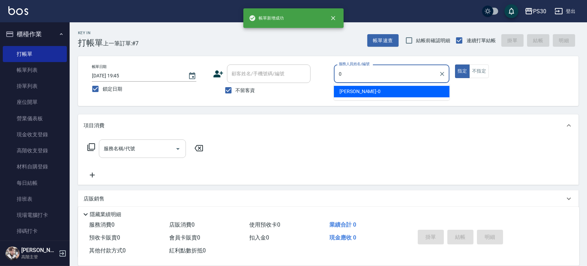
type input "[PERSON_NAME]-0"
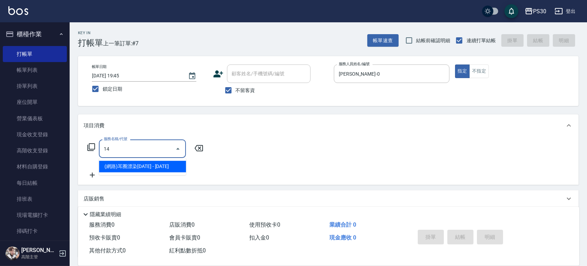
type input "1"
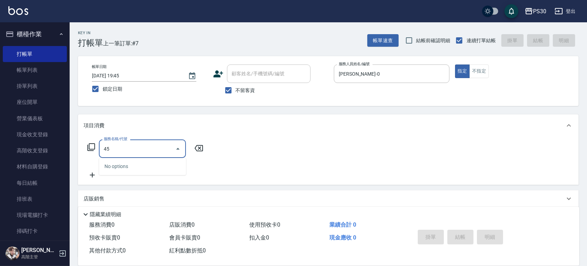
type input "4"
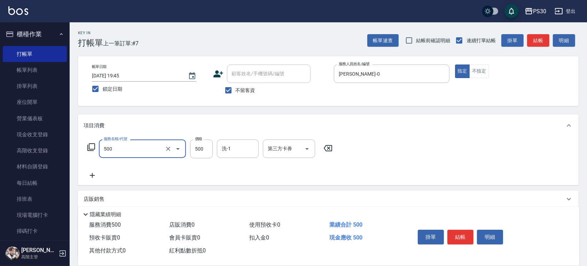
type input "洗剪500(500)"
type input "450"
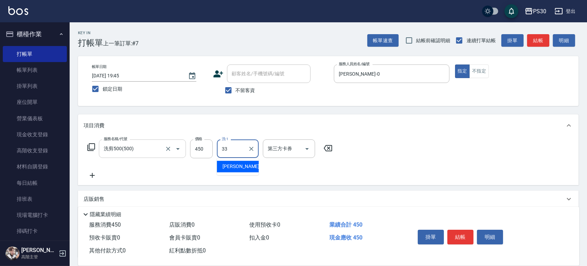
type input "[PERSON_NAME]-33"
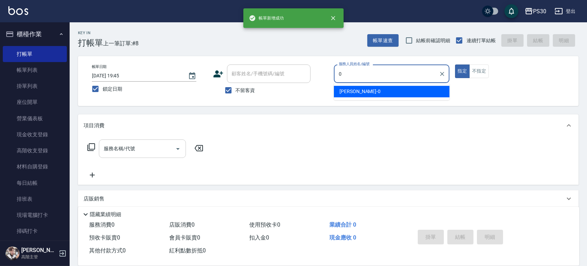
type input "[PERSON_NAME]-0"
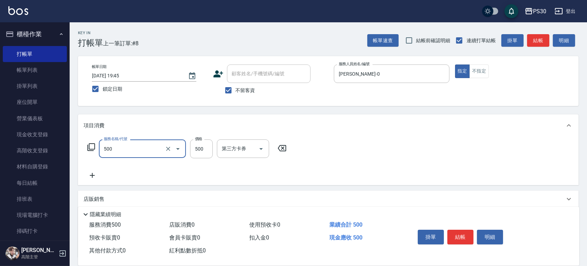
type input "洗剪500(500)"
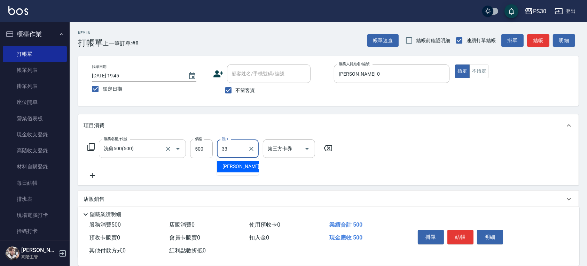
type input "[PERSON_NAME]-33"
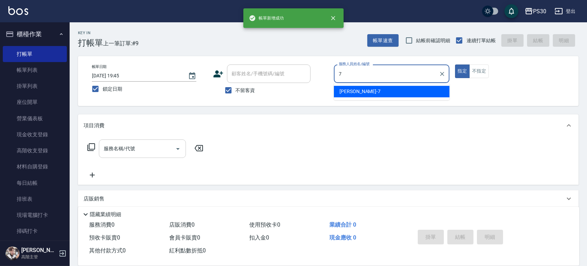
type input "[PERSON_NAME]-7"
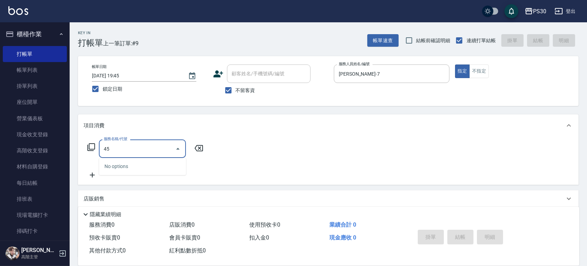
type input "4"
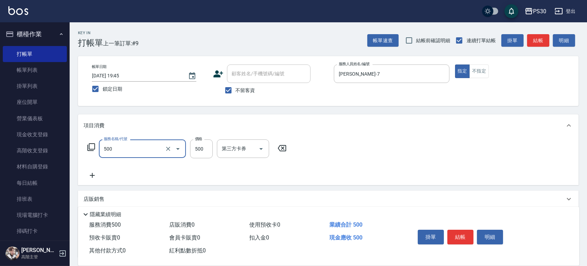
type input "洗剪500(500)"
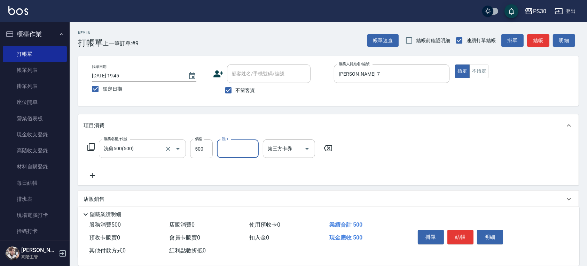
type input "4"
type input "450"
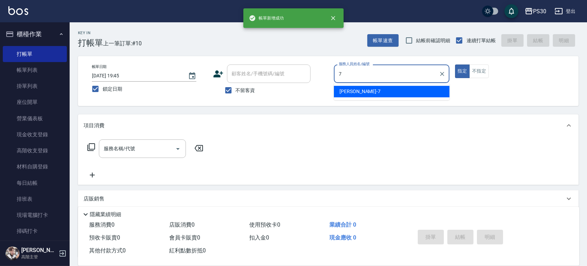
type input "[PERSON_NAME]-7"
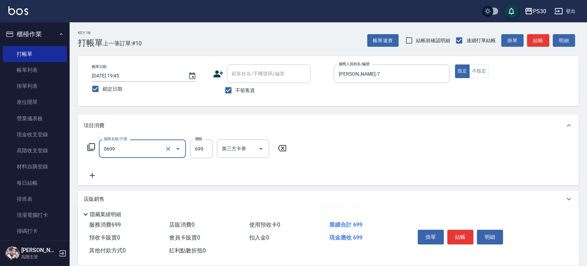
type input "SPA699(0699)"
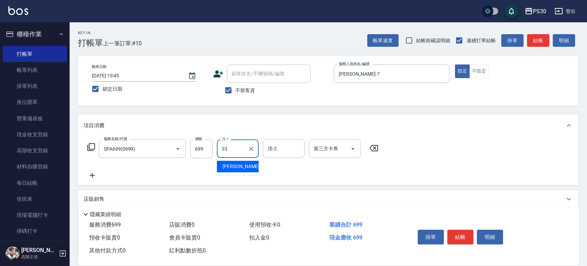
type input "[PERSON_NAME]-33"
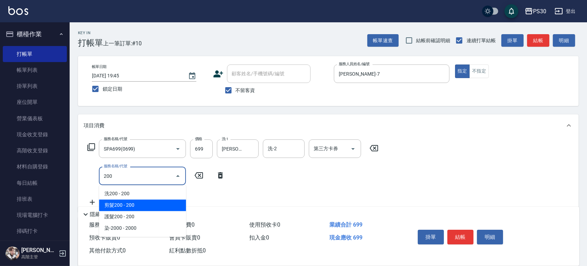
type input "剪髮200(308)"
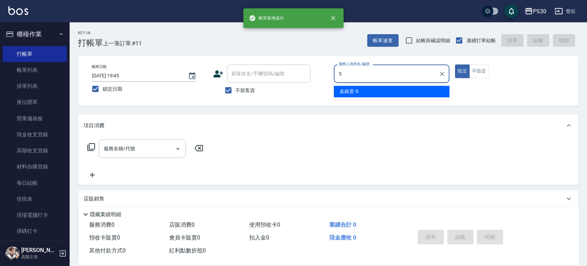
type input "[PERSON_NAME]-5"
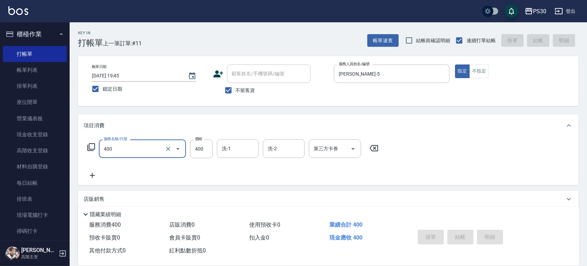
type input "400"
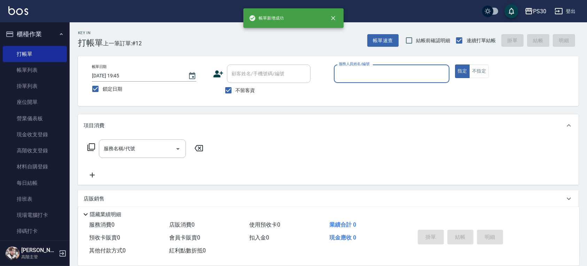
type input "1"
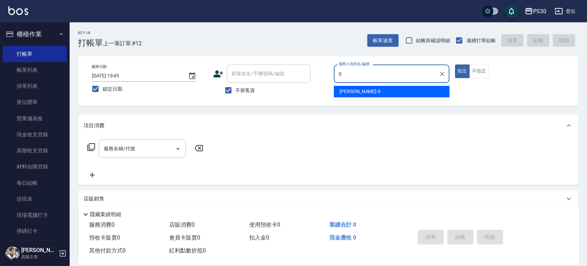
type input "[PERSON_NAME]-0"
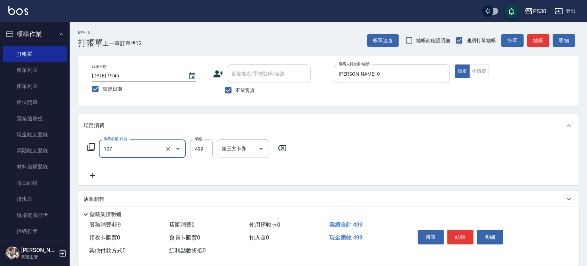
type input "舒活洗剪499(107)"
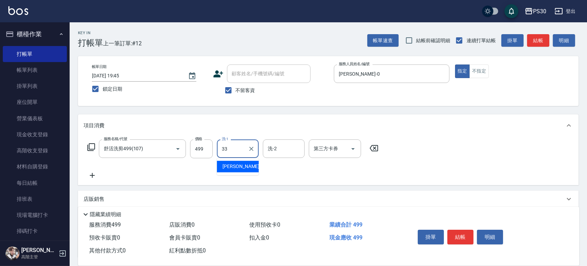
type input "3"
type input "七七-77"
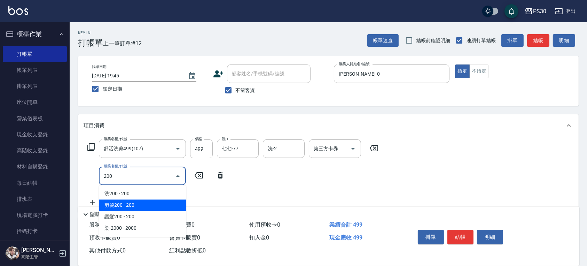
type input "剪髮200(308)"
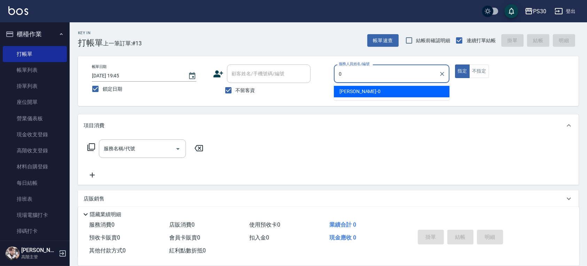
type input "[PERSON_NAME]-0"
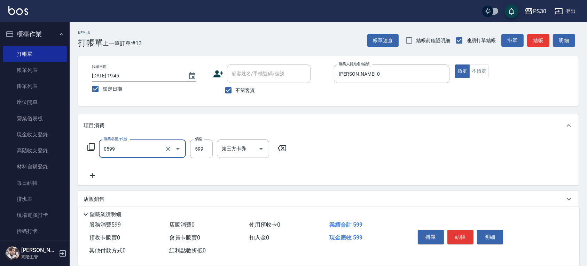
type input "599小麥去角質(0599)"
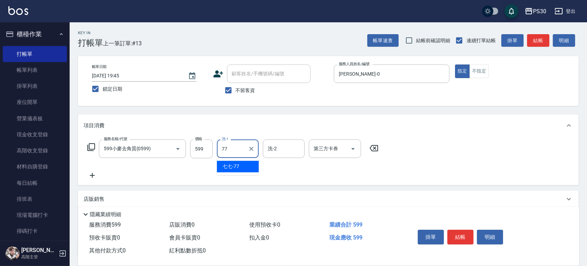
type input "七七-77"
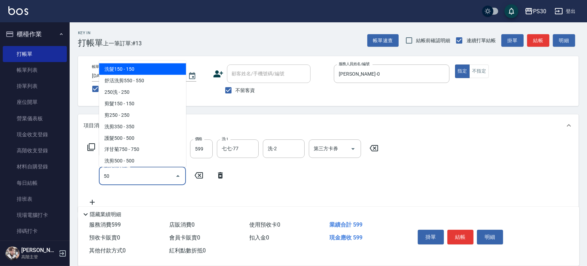
type input "5"
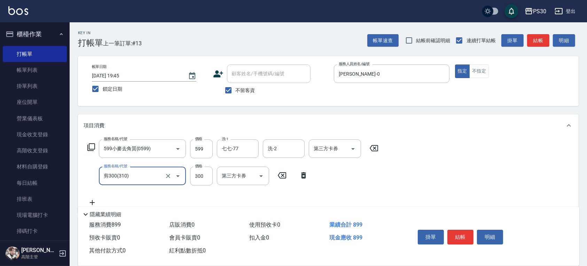
type input "剪300(310)"
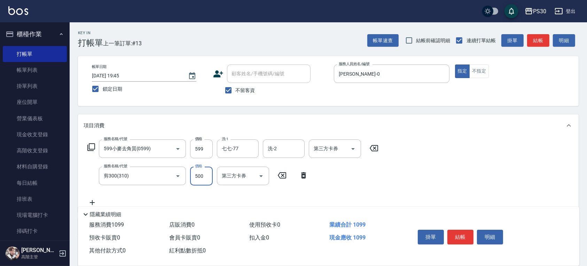
type input "500"
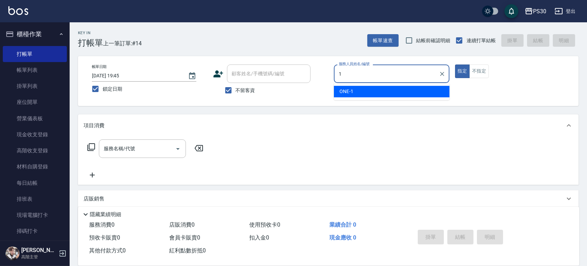
type input "ONE-1"
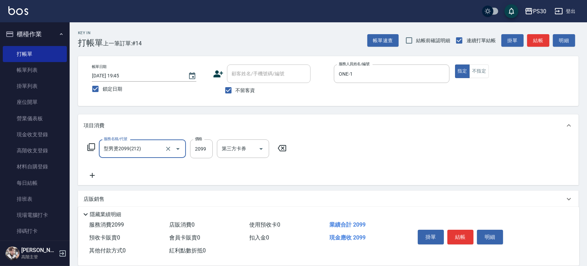
type input "型男燙2099(212)"
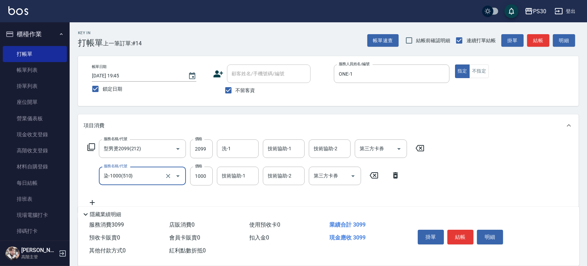
type input "染-1000(510)"
type input "999"
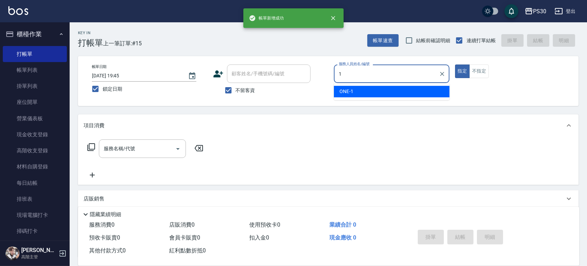
type input "ONE-1"
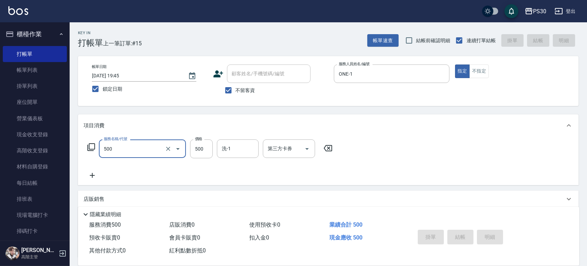
type input "500"
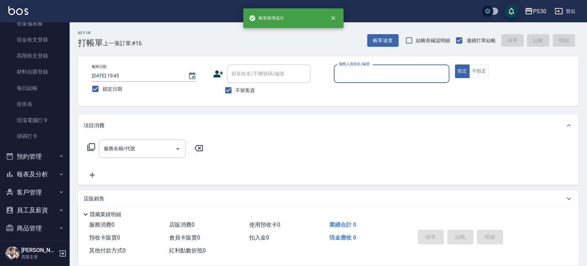
scroll to position [136, 0]
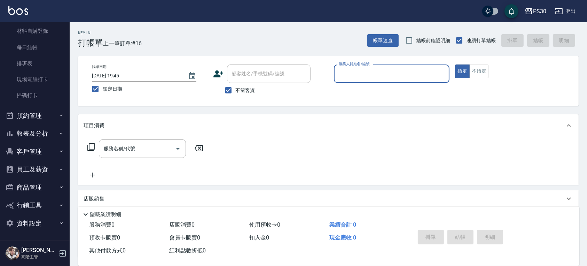
click at [40, 132] on button "報表及分析" at bounding box center [35, 133] width 64 height 18
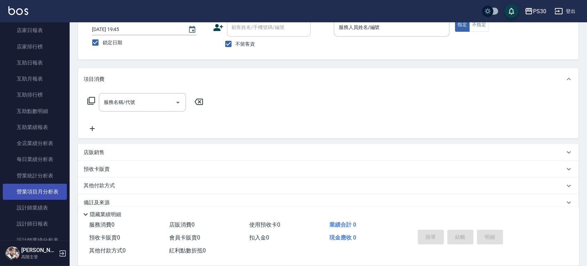
scroll to position [321, 0]
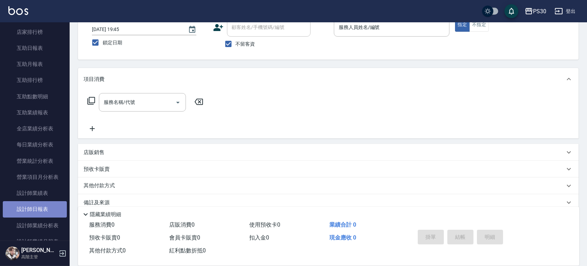
click at [43, 209] on link "設計師日報表" at bounding box center [35, 209] width 64 height 16
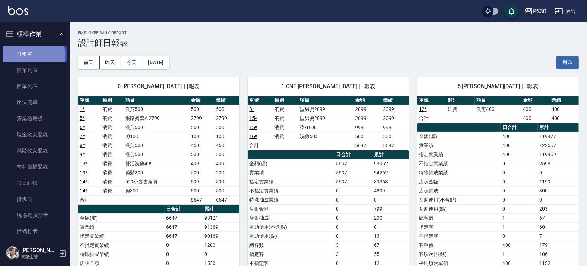
click at [22, 57] on link "打帳單" at bounding box center [35, 54] width 64 height 16
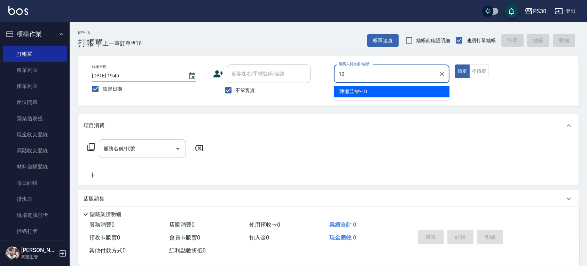
type input "[PERSON_NAME]🐭-10"
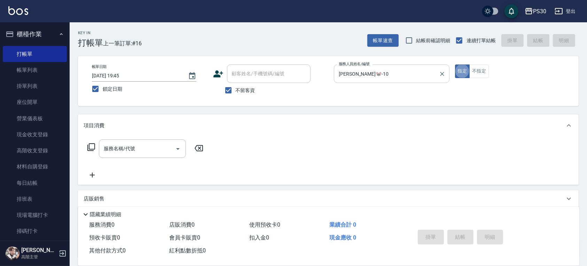
type button "true"
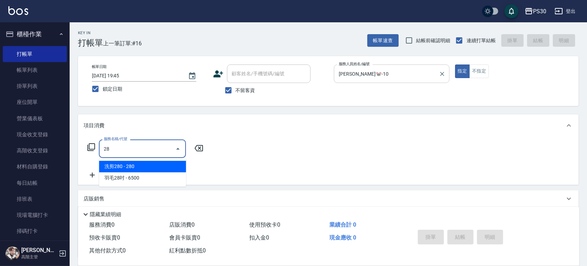
type input "2"
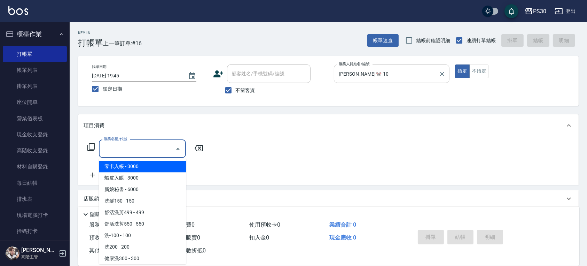
type input "1"
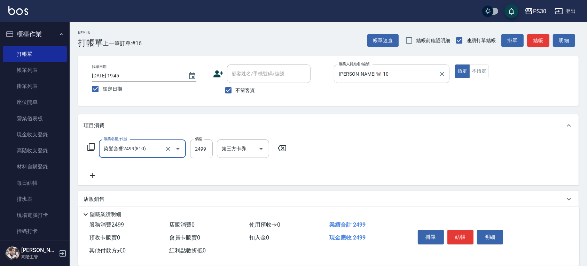
type input "染髮套餐2499(810)"
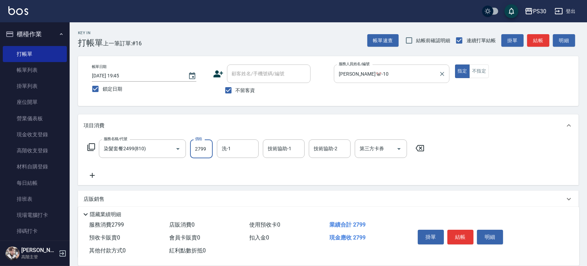
type input "2799"
type input "RENA-39"
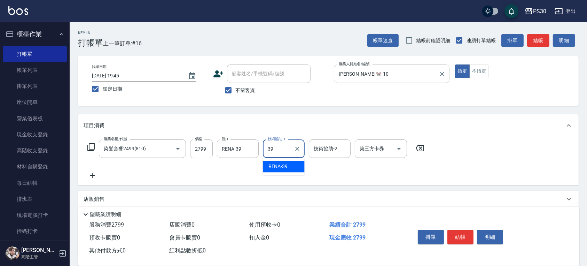
type input "RENA-39"
